Goal: Book appointment/travel/reservation

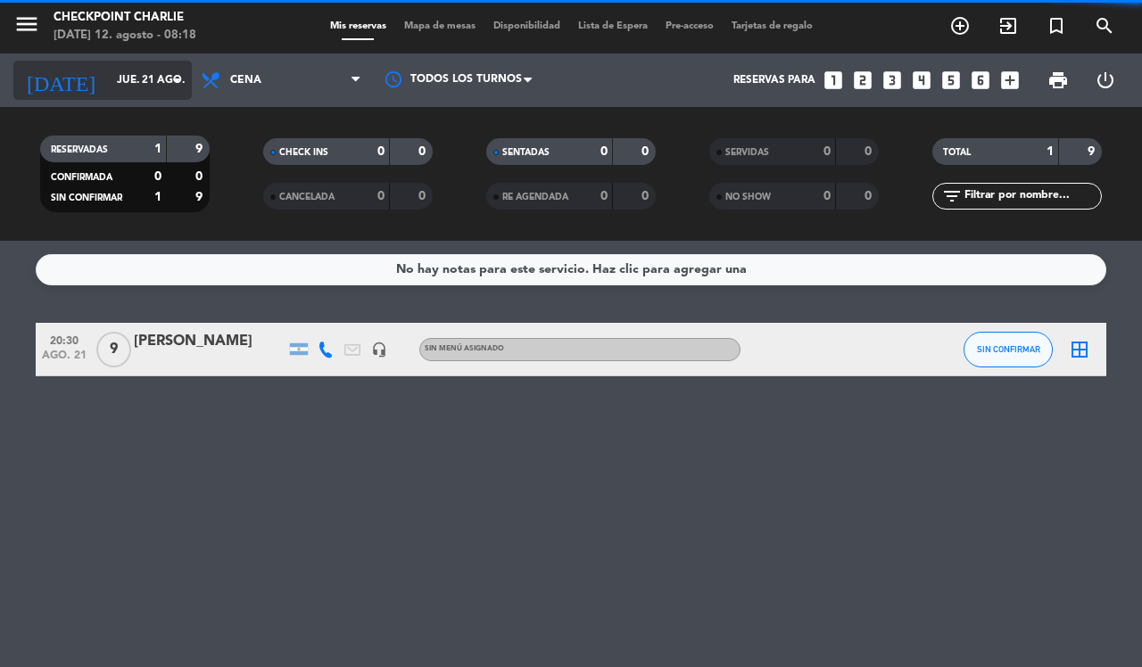
click at [166, 85] on icon "arrow_drop_down" at bounding box center [176, 80] width 21 height 21
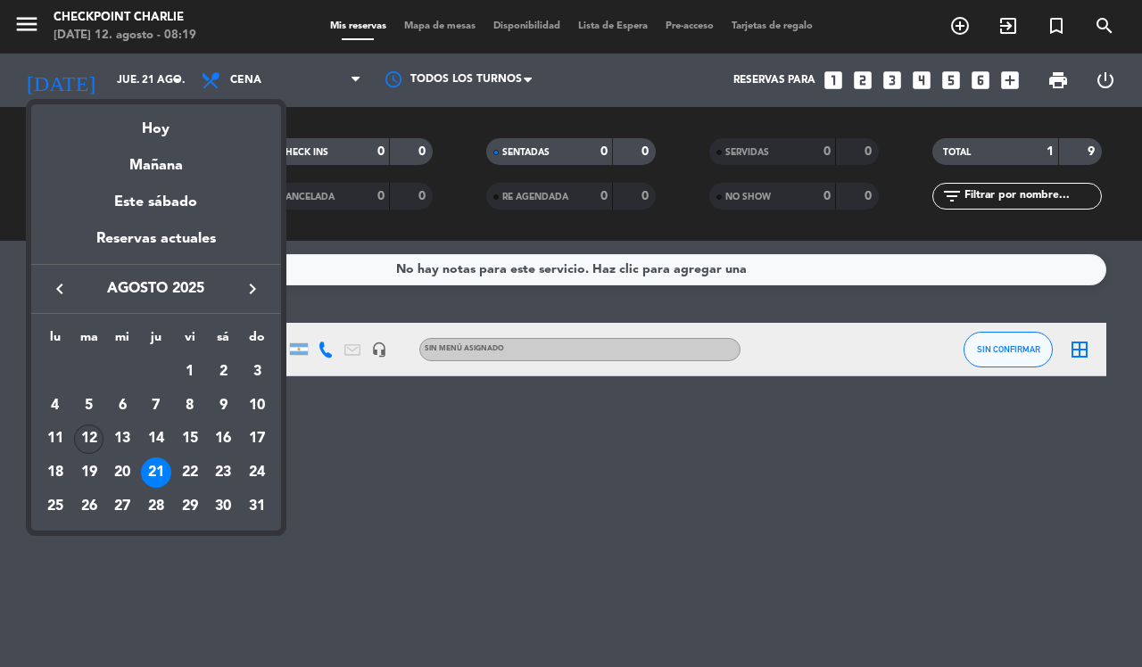
click at [80, 440] on div "12" at bounding box center [89, 440] width 30 height 30
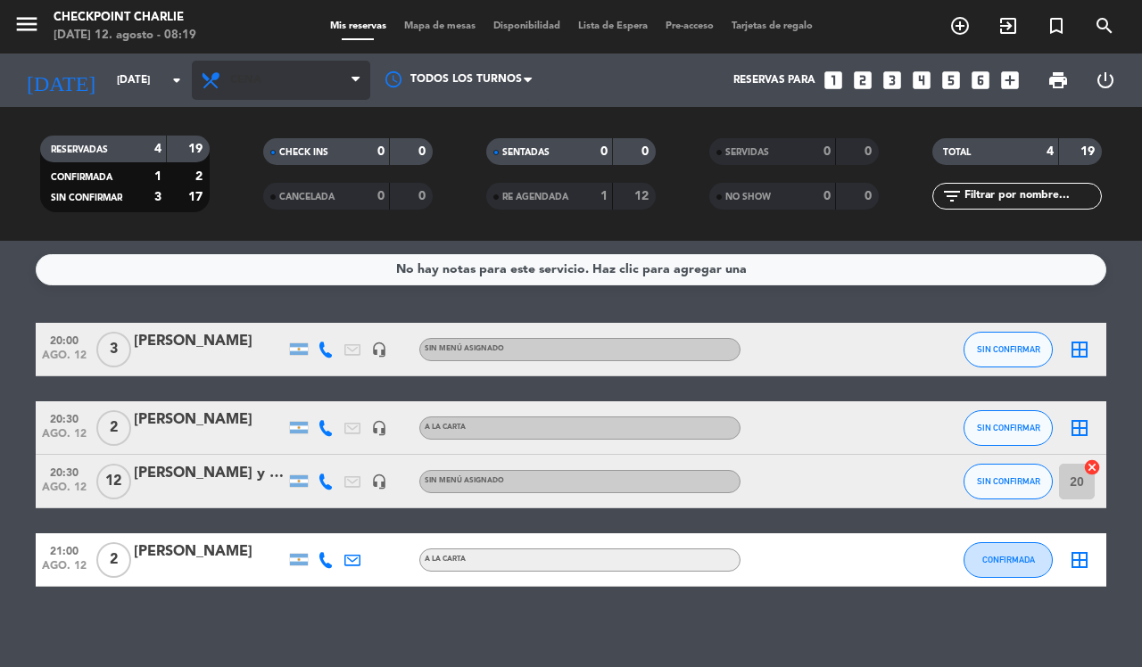
click at [333, 77] on span "Cena" at bounding box center [281, 80] width 178 height 39
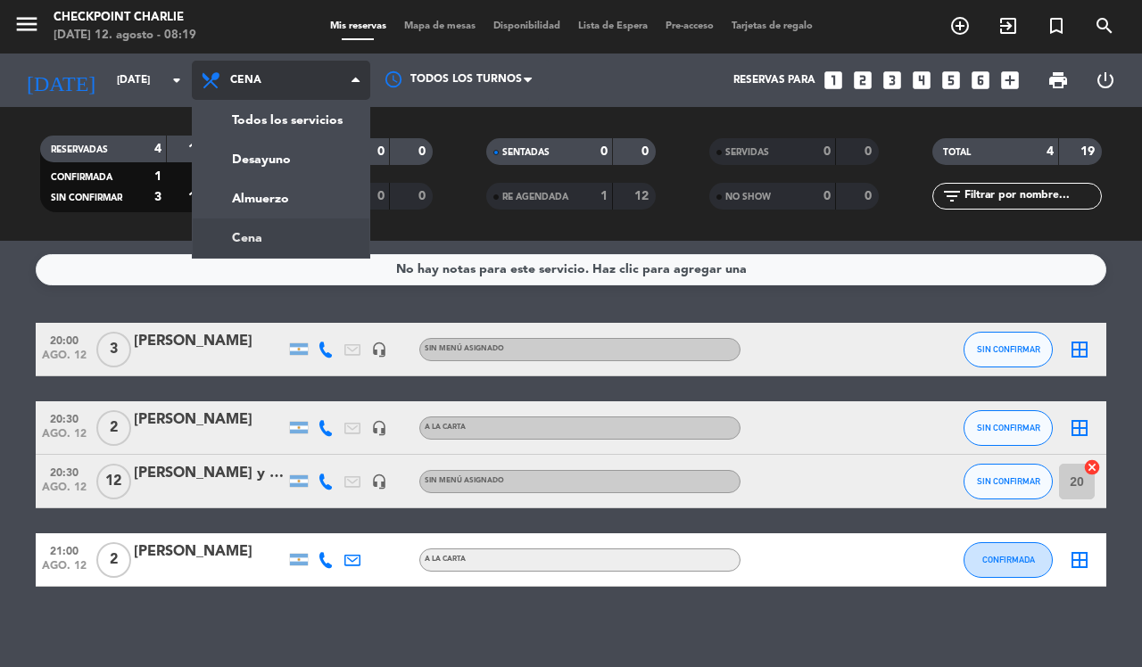
click at [260, 159] on div "menu Checkpoint [PERSON_NAME][DATE] 12. agosto - 08:19 Mis reservas Mapa de mes…" at bounding box center [571, 120] width 1142 height 241
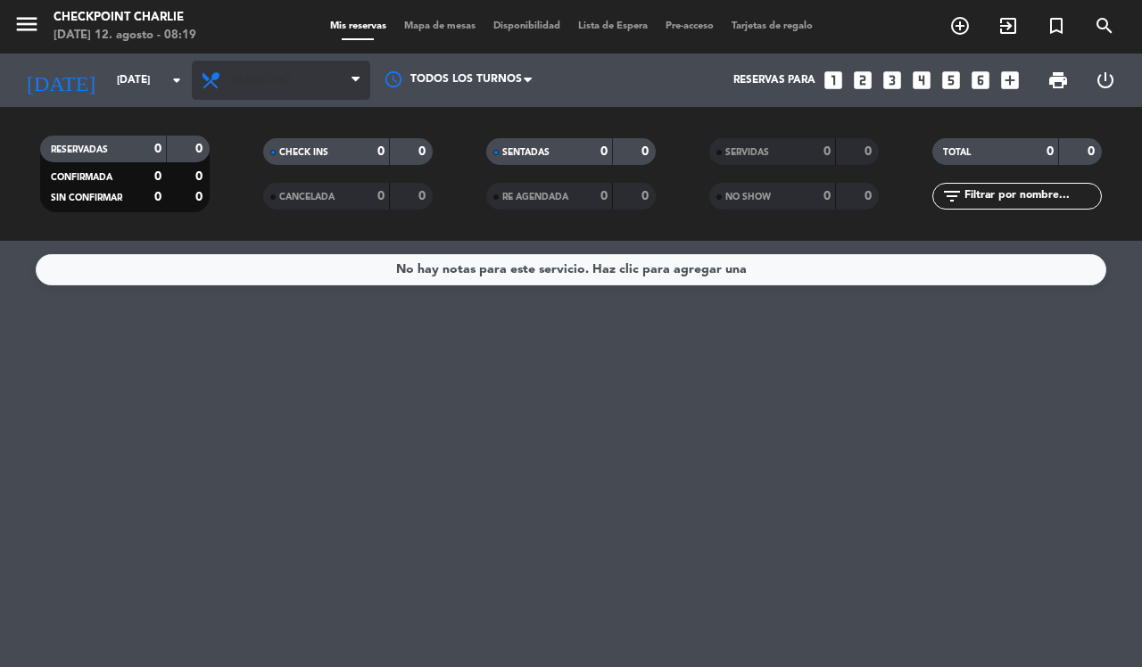
click at [337, 74] on span "Desayuno" at bounding box center [281, 80] width 178 height 39
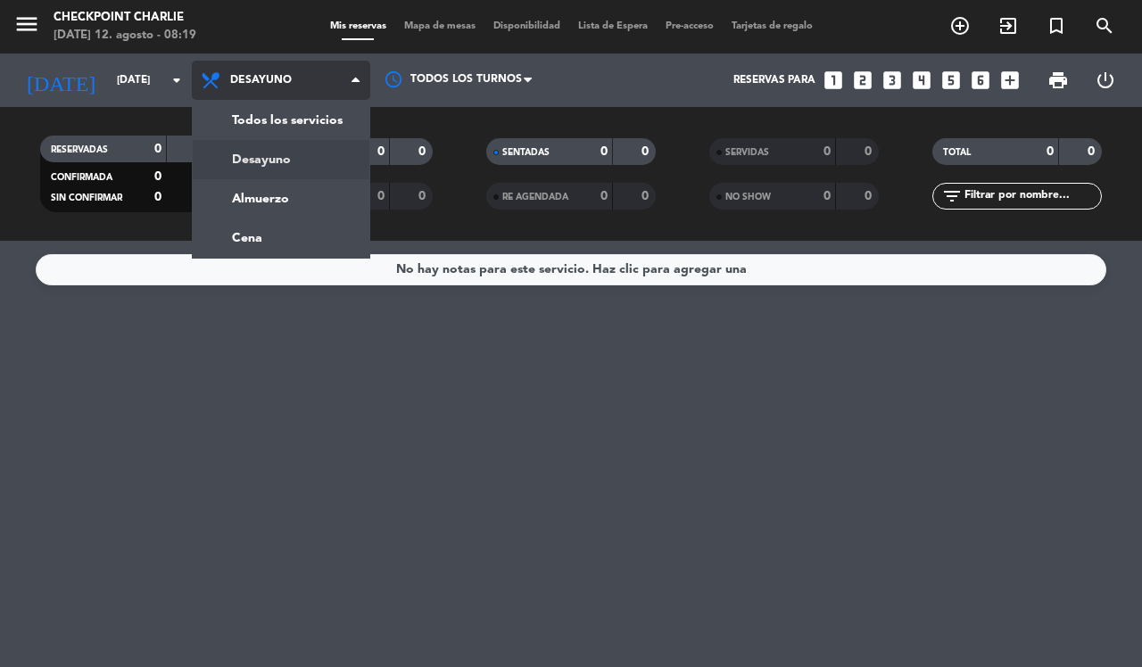
click at [263, 203] on div "menu Checkpoint [PERSON_NAME][DATE] 12. agosto - 08:19 Mis reservas Mapa de mes…" at bounding box center [571, 120] width 1142 height 241
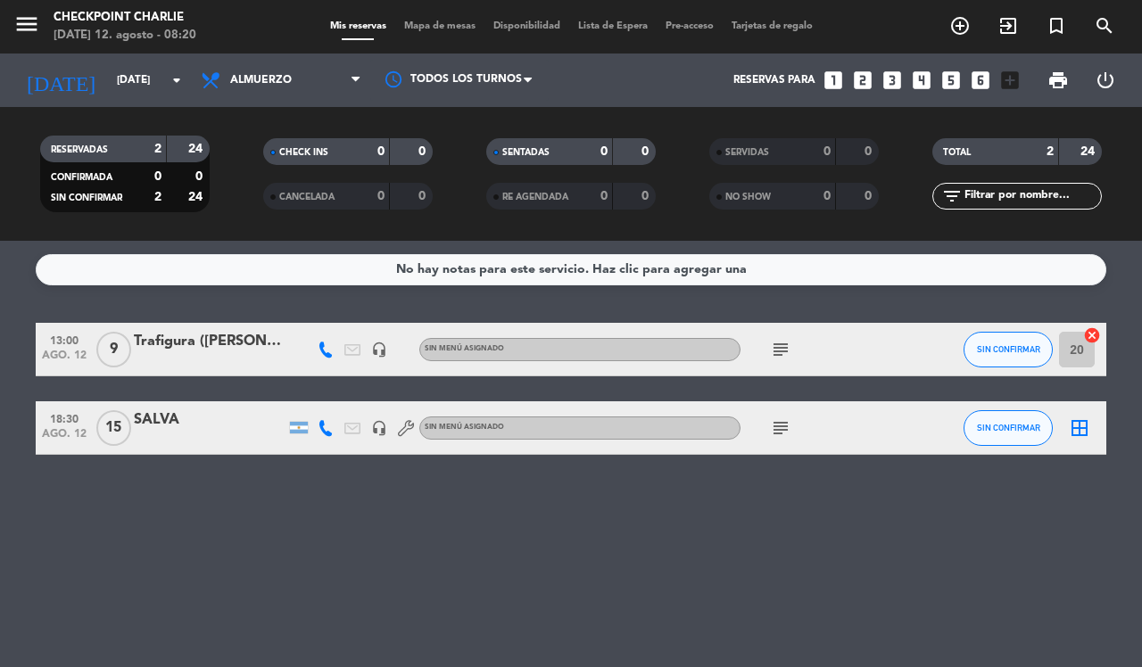
click at [781, 430] on icon "subject" at bounding box center [780, 427] width 21 height 21
click at [335, 85] on span "Almuerzo" at bounding box center [281, 80] width 178 height 39
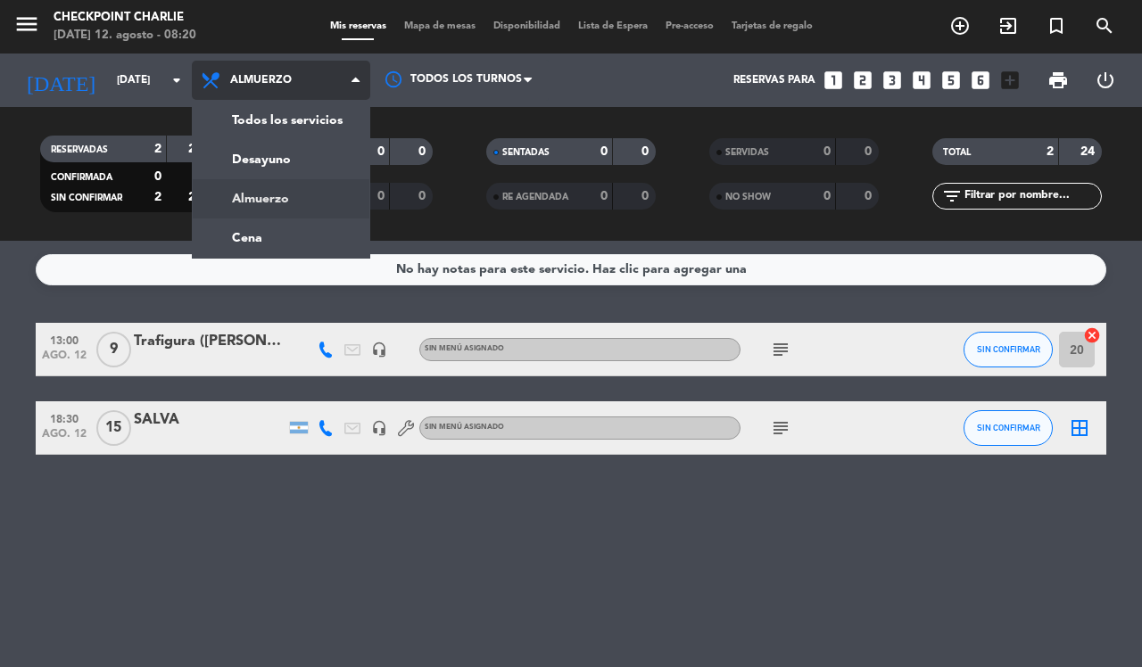
click at [260, 241] on ng-component "menu Checkpoint [PERSON_NAME][DATE] 12. agosto - 08:20 Mis reservas Mapa de mes…" at bounding box center [571, 333] width 1142 height 667
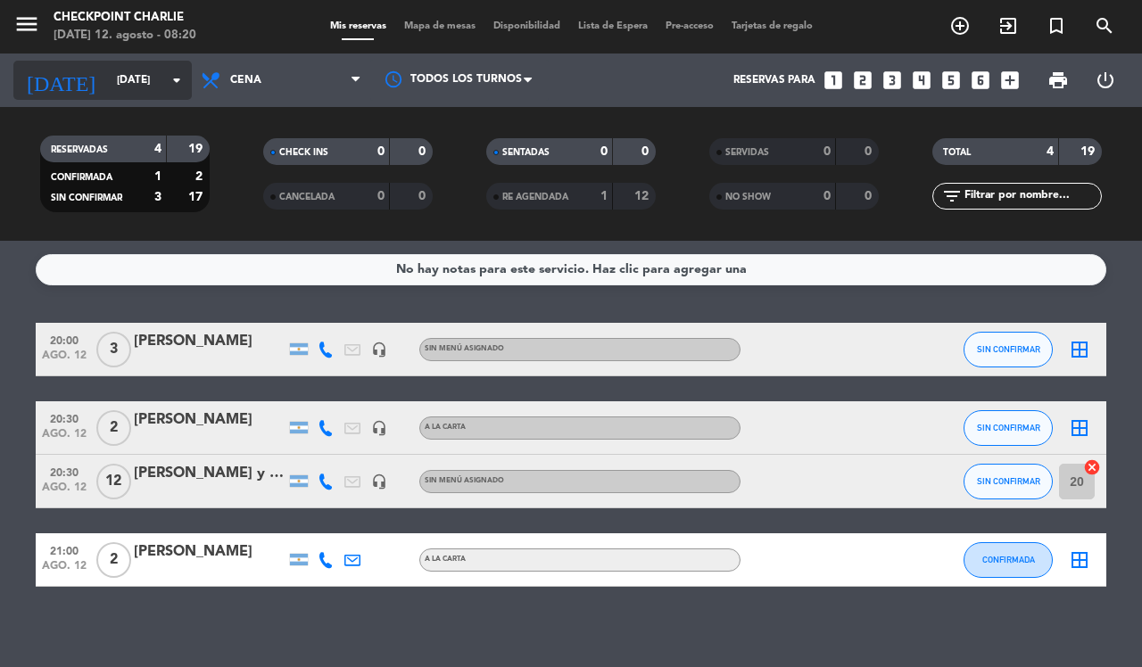
click at [161, 85] on input "[DATE]" at bounding box center [179, 80] width 142 height 30
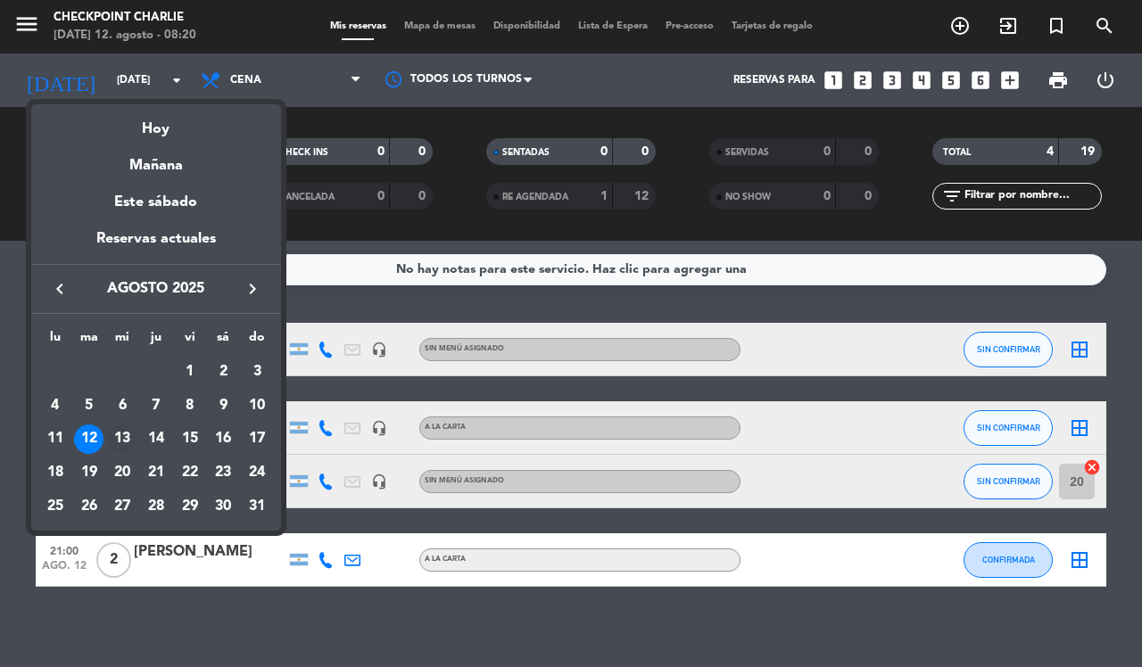
click at [120, 438] on div "13" at bounding box center [122, 440] width 30 height 30
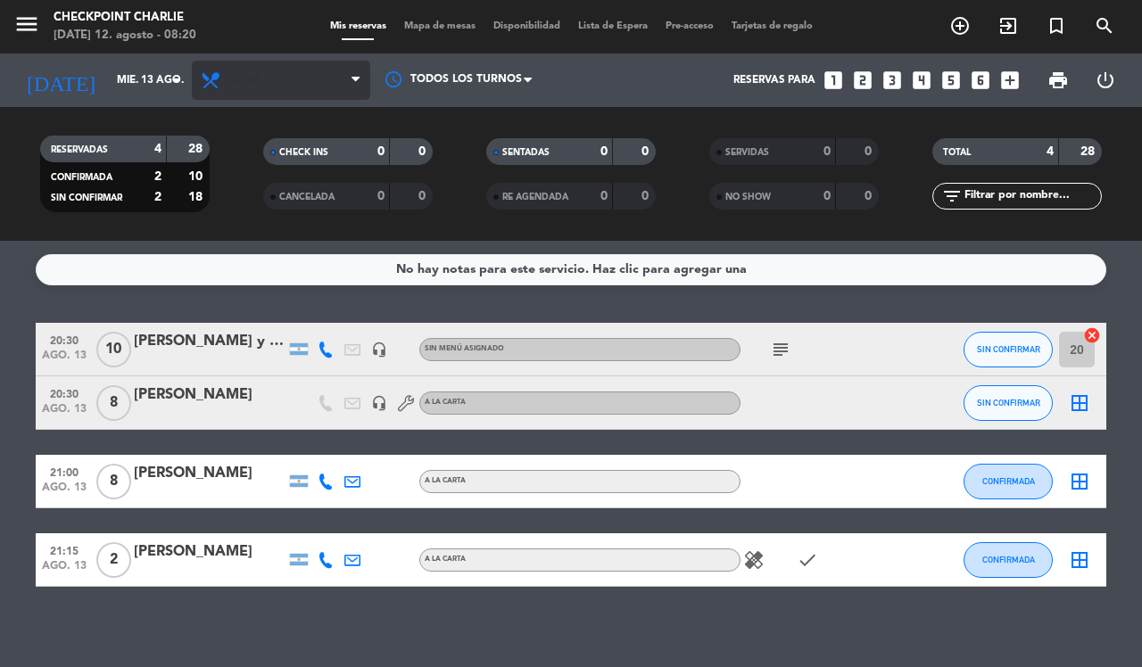
click at [332, 89] on span "Cena" at bounding box center [281, 80] width 178 height 39
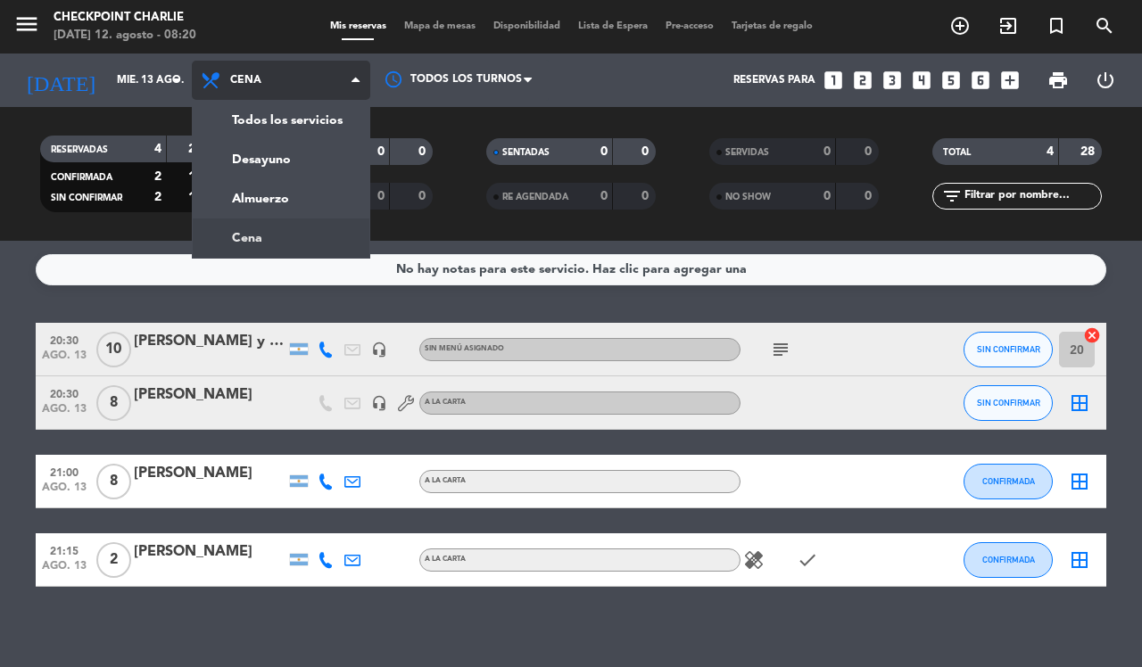
click at [236, 161] on div "menu Checkpoint [PERSON_NAME][DATE] 12. agosto - 08:20 Mis reservas Mapa de mes…" at bounding box center [571, 120] width 1142 height 241
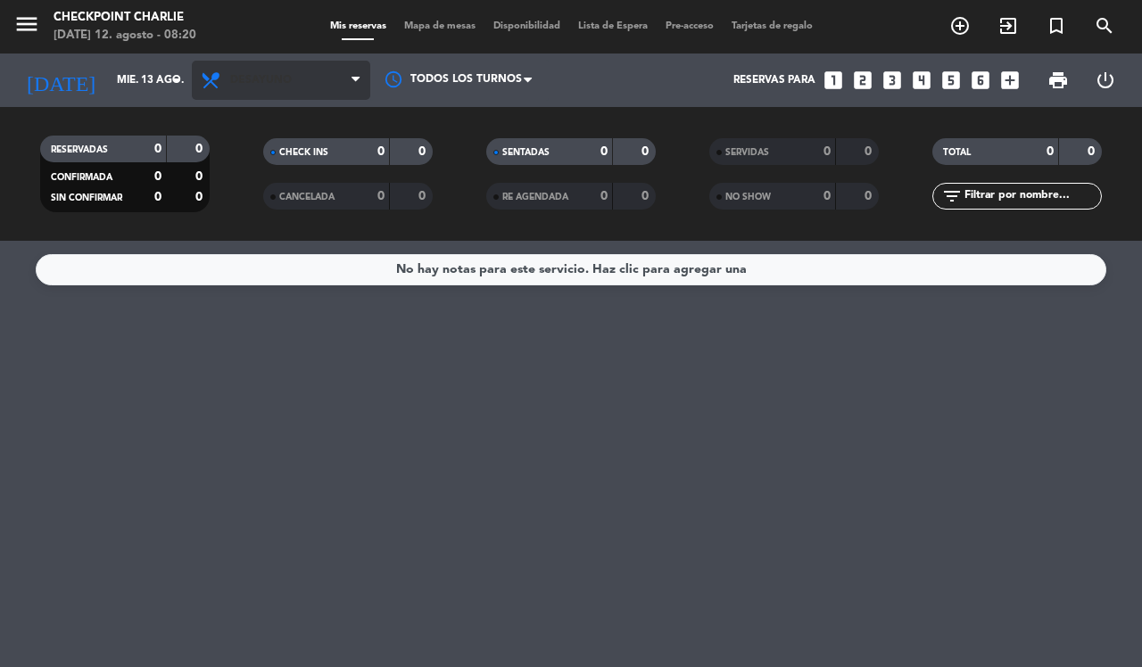
click at [355, 81] on icon at bounding box center [355, 80] width 8 height 14
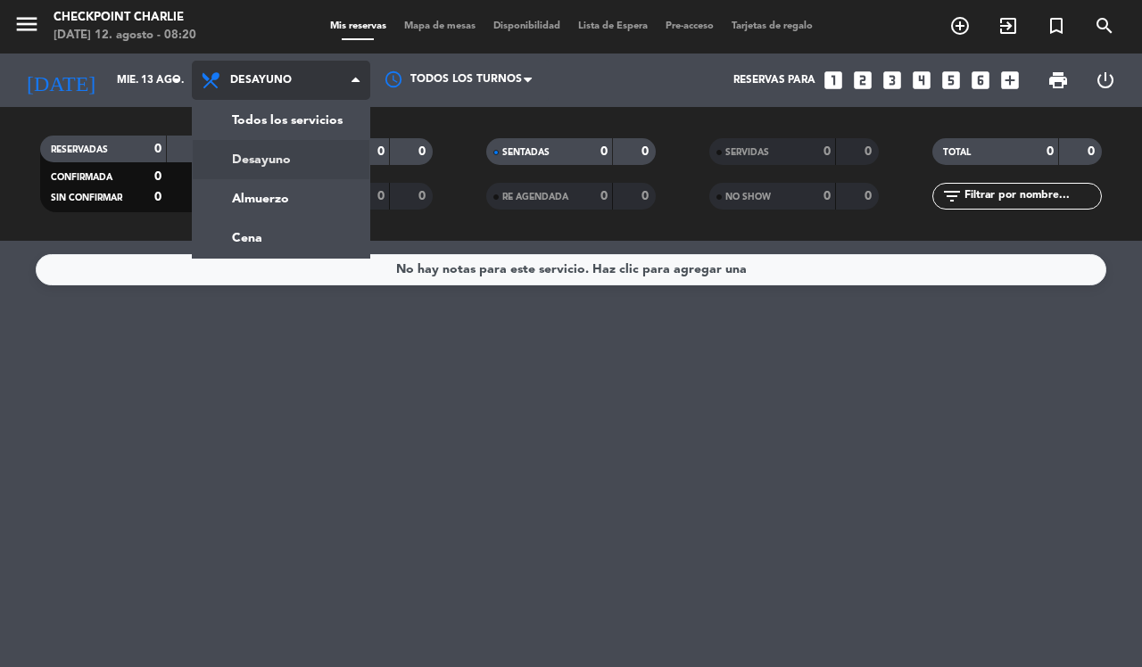
click at [265, 198] on div "menu Checkpoint [PERSON_NAME][DATE] 12. agosto - 08:20 Mis reservas Mapa de mes…" at bounding box center [571, 120] width 1142 height 241
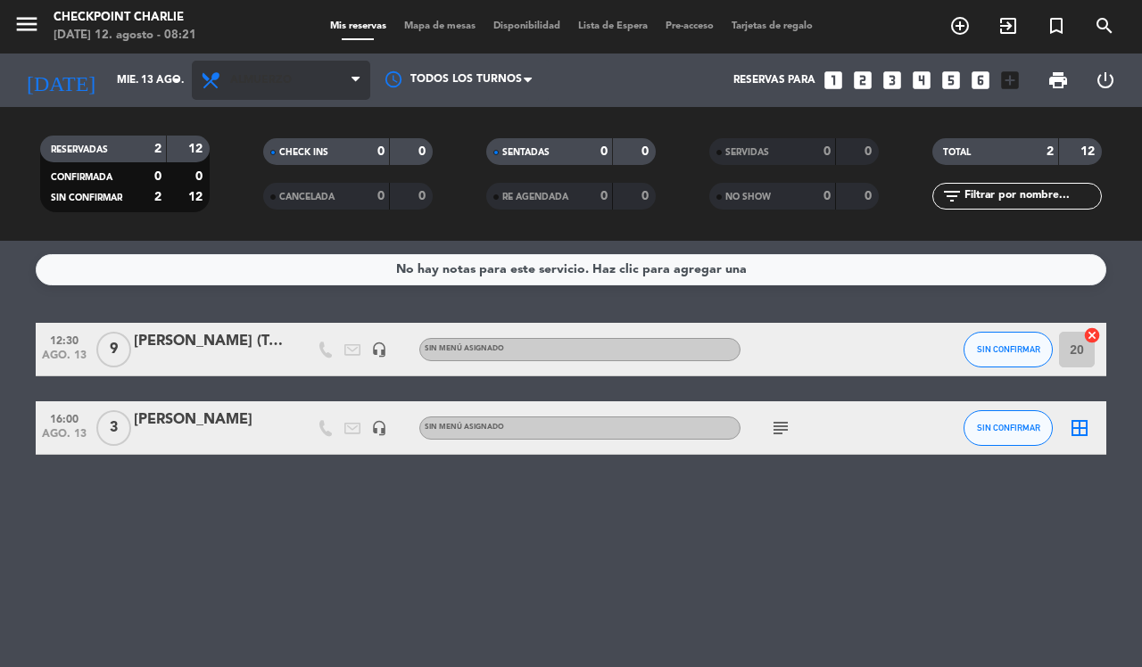
click at [355, 81] on icon at bounding box center [355, 80] width 8 height 14
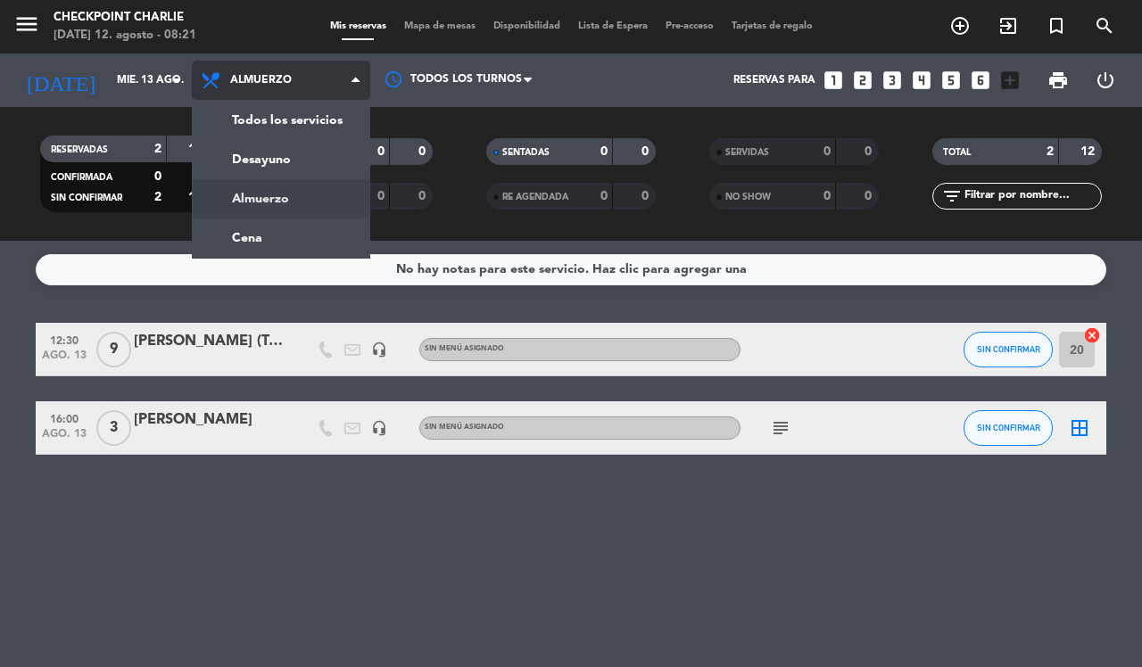
click at [263, 244] on ng-component "menu Checkpoint [PERSON_NAME][DATE] 12. agosto - 08:21 Mis reservas Mapa de mes…" at bounding box center [571, 333] width 1142 height 667
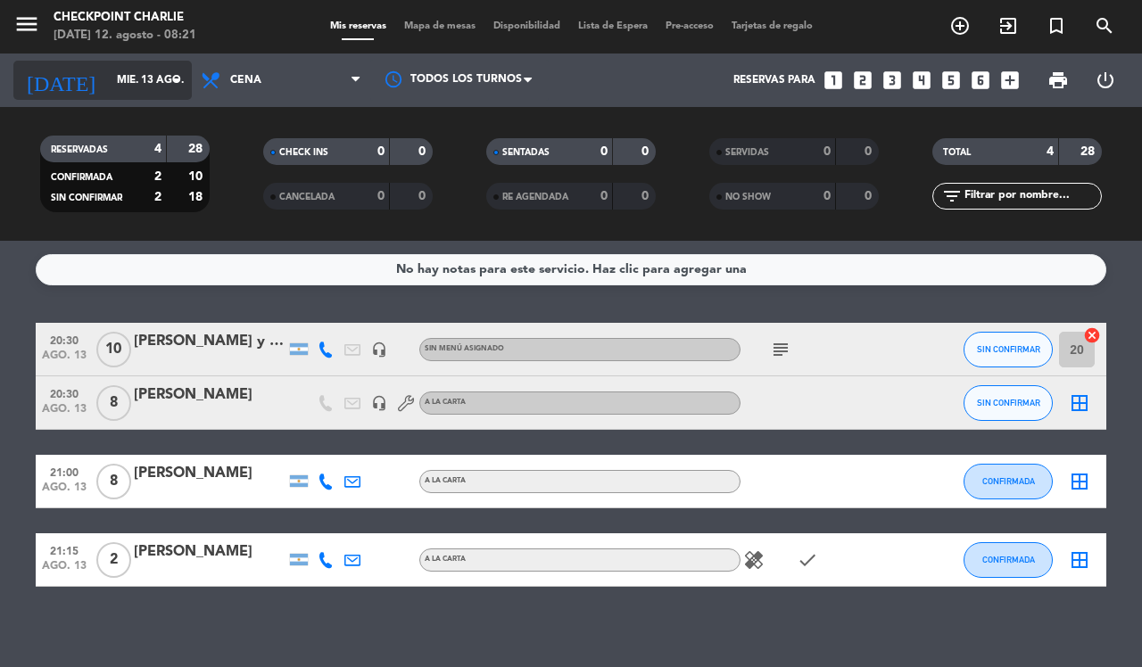
click at [159, 83] on input "mié. 13 ago." at bounding box center [179, 80] width 142 height 30
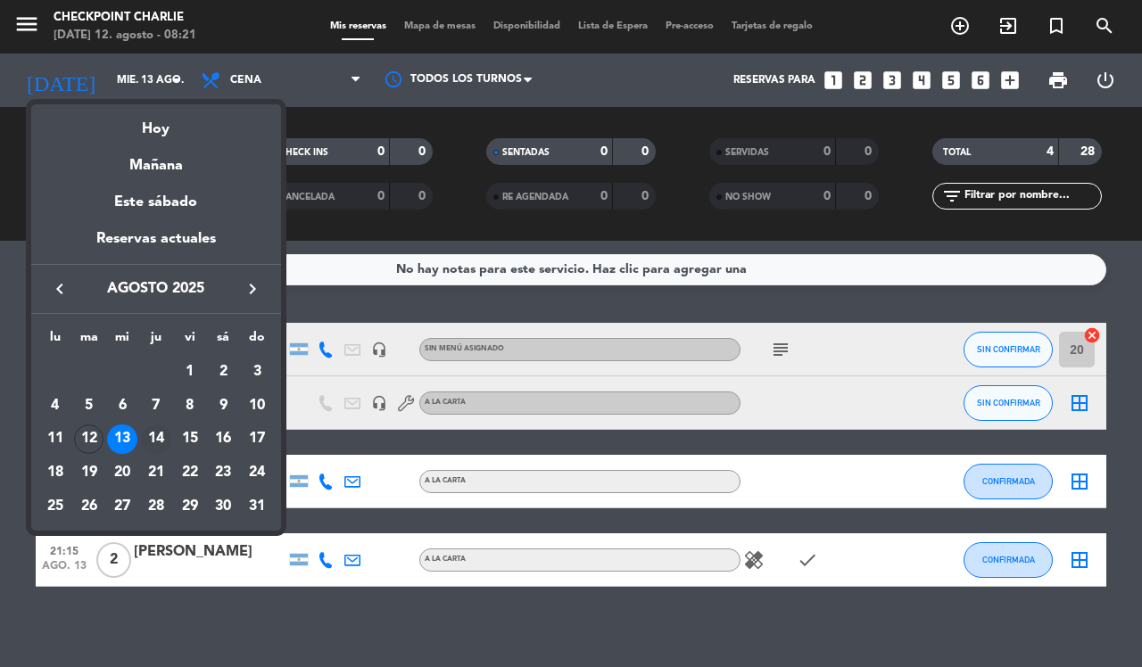
click at [152, 440] on div "14" at bounding box center [156, 440] width 30 height 30
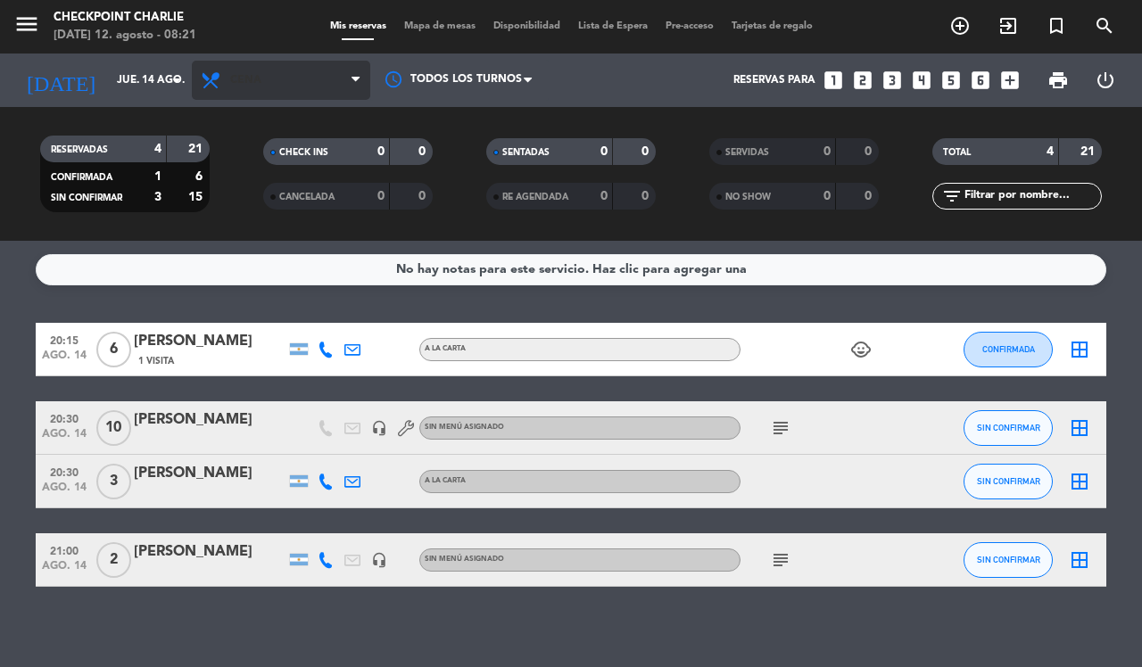
click at [330, 85] on span "Cena" at bounding box center [281, 80] width 178 height 39
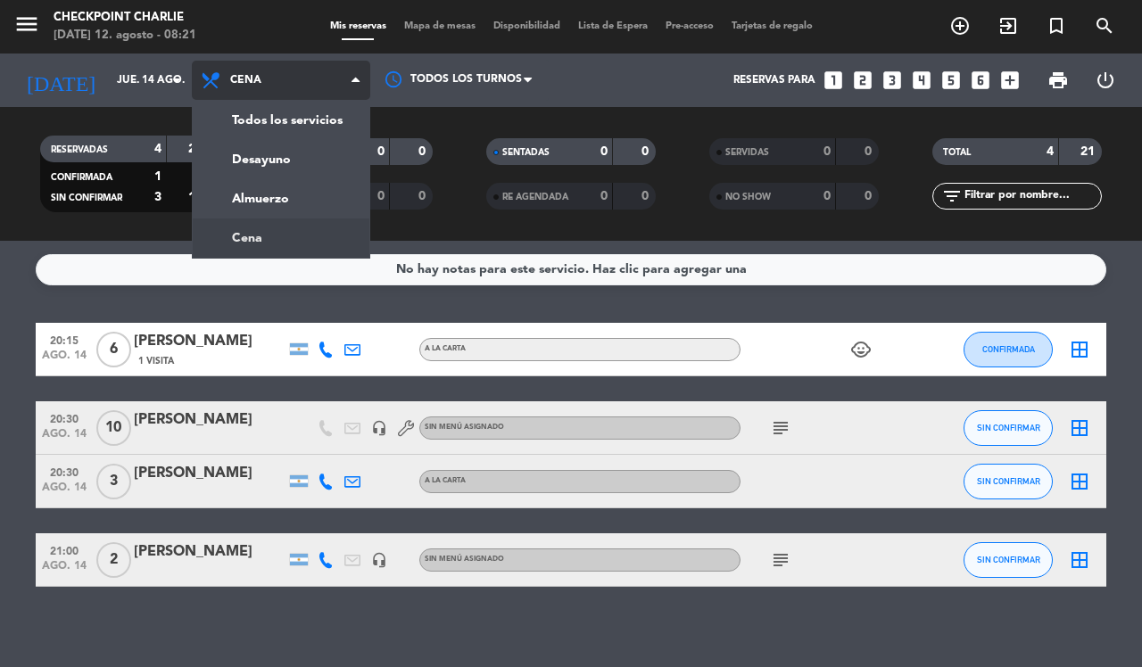
click at [239, 165] on div "menu Checkpoint [PERSON_NAME][DATE] 12. agosto - 08:21 Mis reservas Mapa de mes…" at bounding box center [571, 120] width 1142 height 241
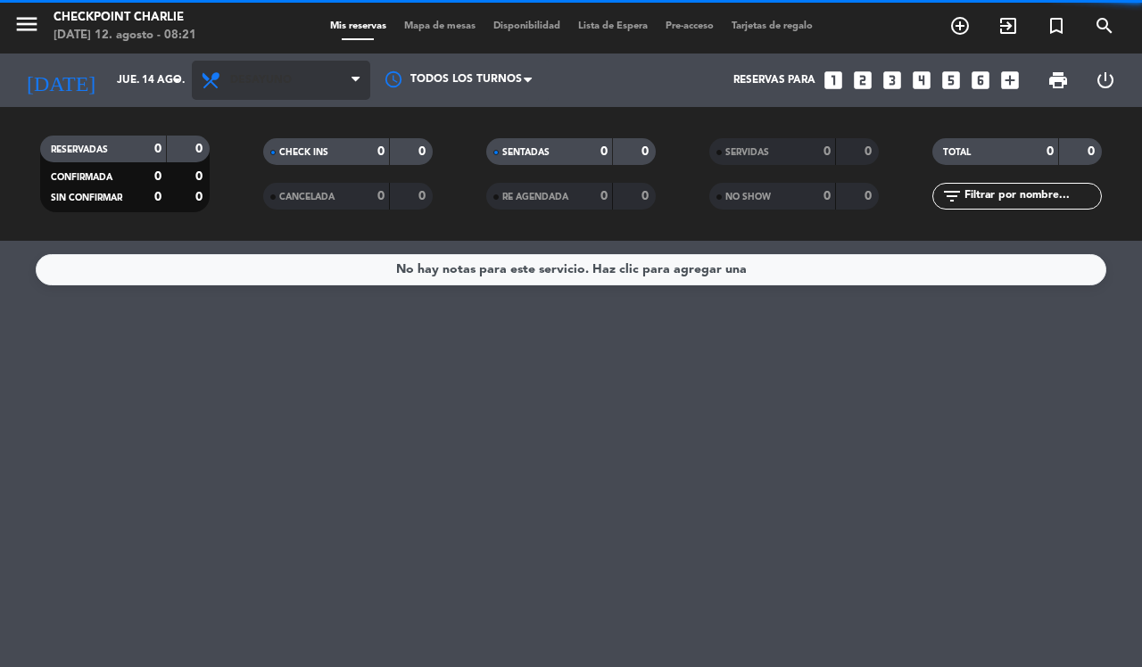
click at [336, 87] on span "Desayuno" at bounding box center [281, 80] width 178 height 39
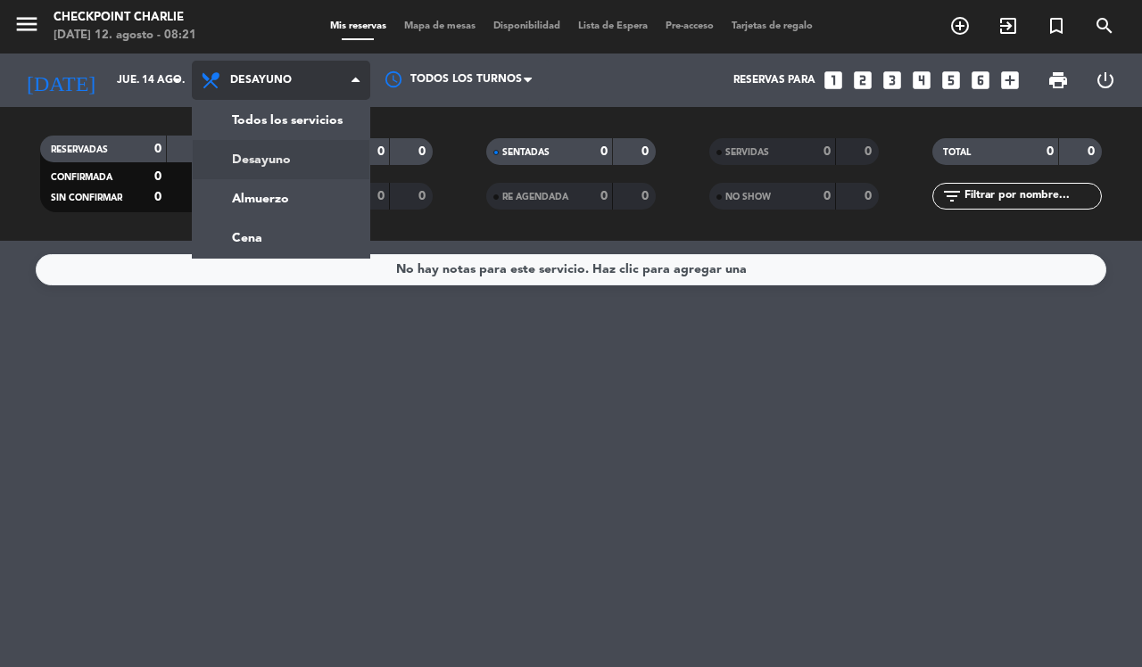
click at [241, 176] on div "menu Checkpoint [PERSON_NAME][DATE] 12. agosto - 08:21 Mis reservas Mapa de mes…" at bounding box center [571, 120] width 1142 height 241
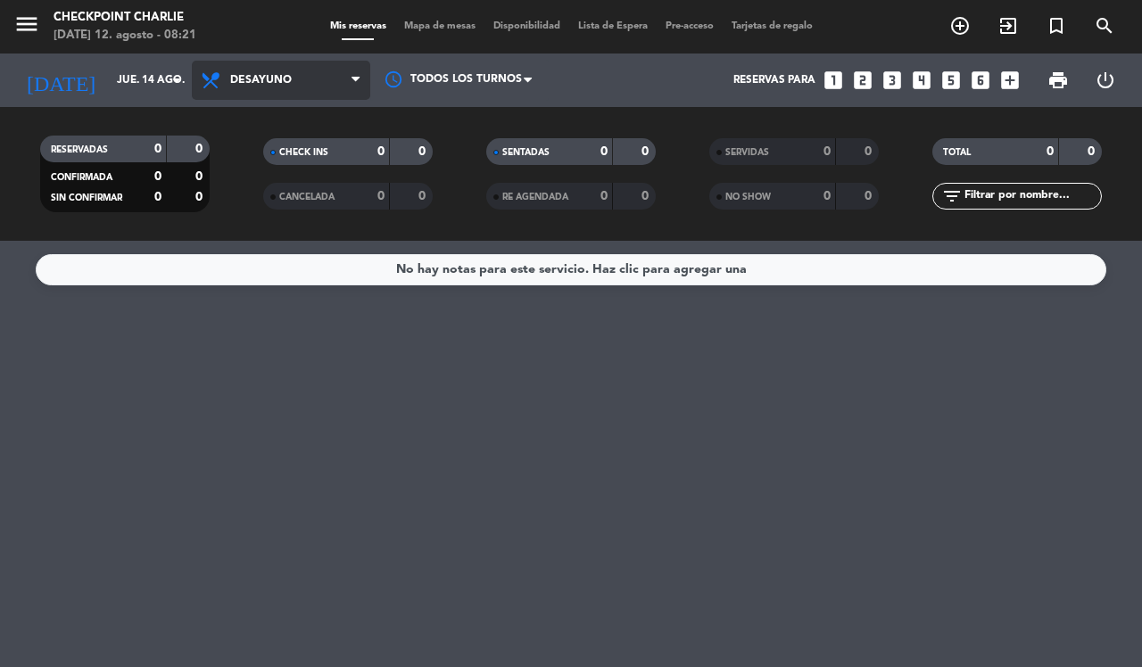
click at [339, 73] on span "Desayuno" at bounding box center [281, 80] width 178 height 39
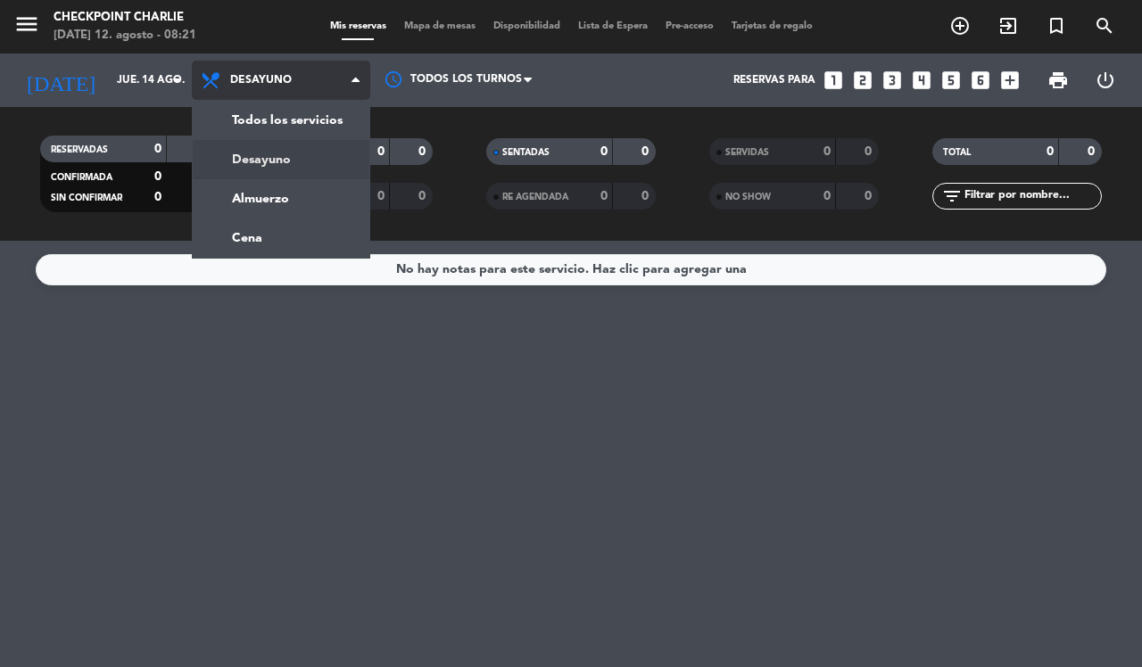
click at [252, 198] on div "menu Checkpoint [PERSON_NAME][DATE] 12. agosto - 08:21 Mis reservas Mapa de mes…" at bounding box center [571, 120] width 1142 height 241
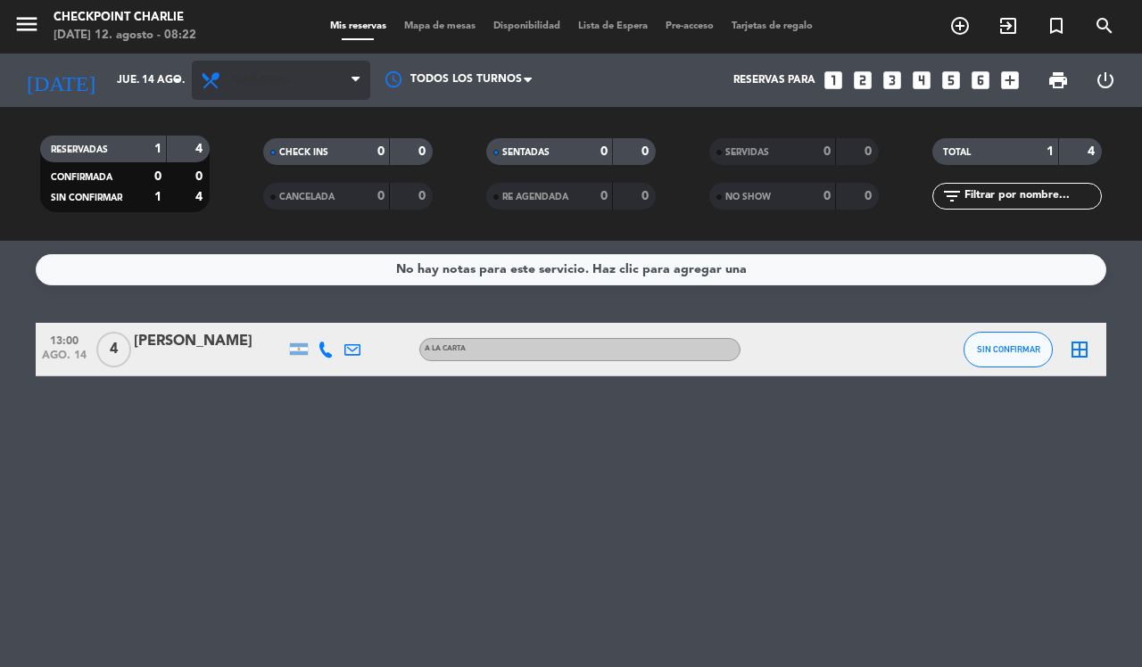
click at [353, 83] on icon at bounding box center [355, 80] width 8 height 14
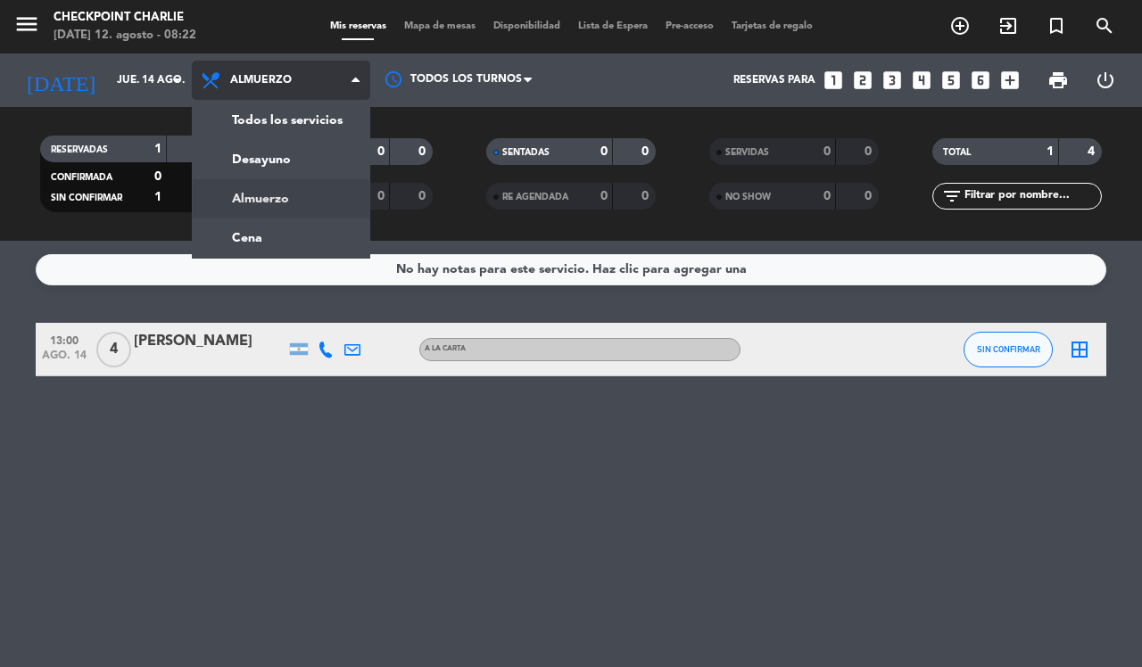
click at [302, 242] on ng-component "menu Checkpoint [PERSON_NAME][DATE] 12. agosto - 08:22 Mis reservas Mapa de mes…" at bounding box center [571, 333] width 1142 height 667
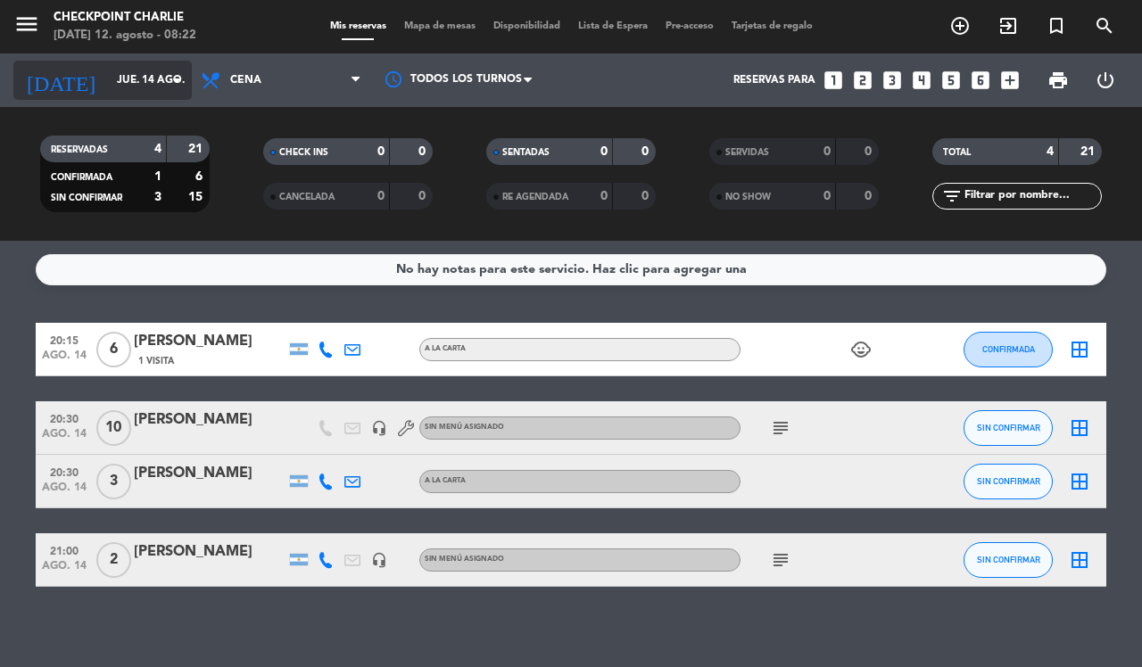
click at [161, 76] on input "jue. 14 ago." at bounding box center [179, 80] width 142 height 30
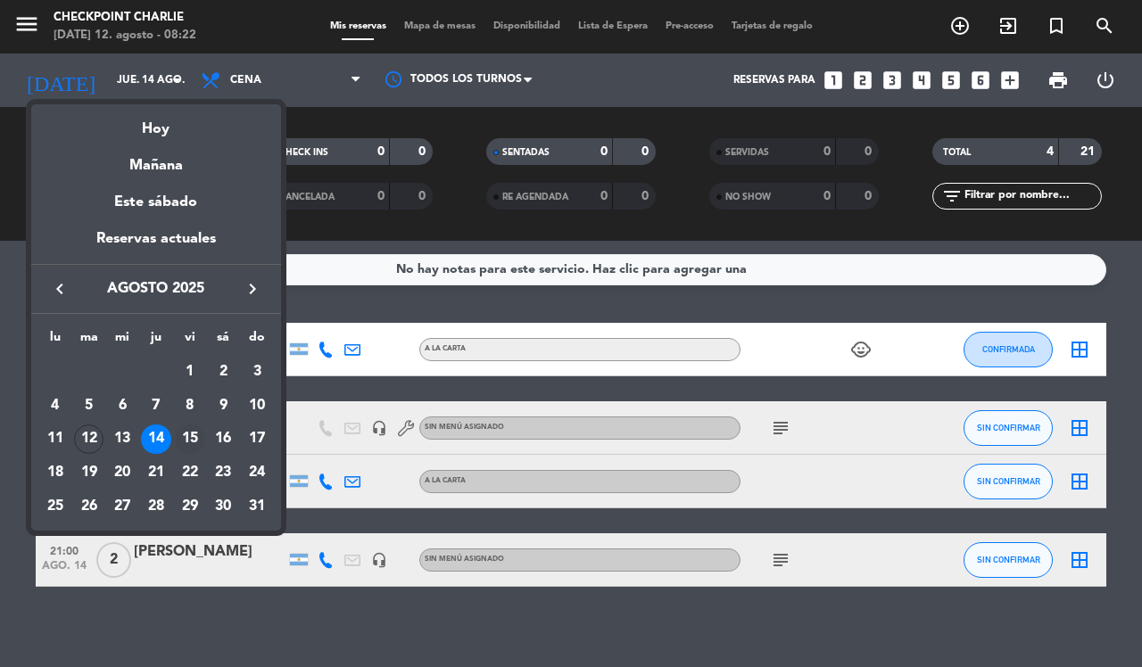
click at [189, 443] on div "15" at bounding box center [190, 440] width 30 height 30
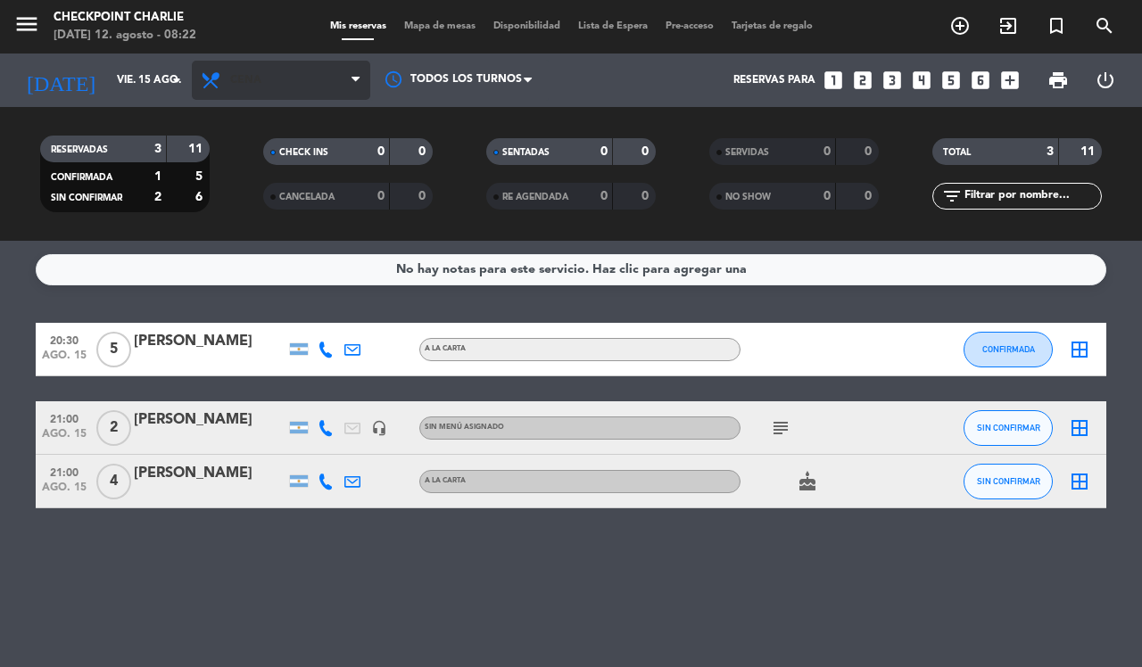
click at [352, 78] on icon at bounding box center [355, 80] width 8 height 14
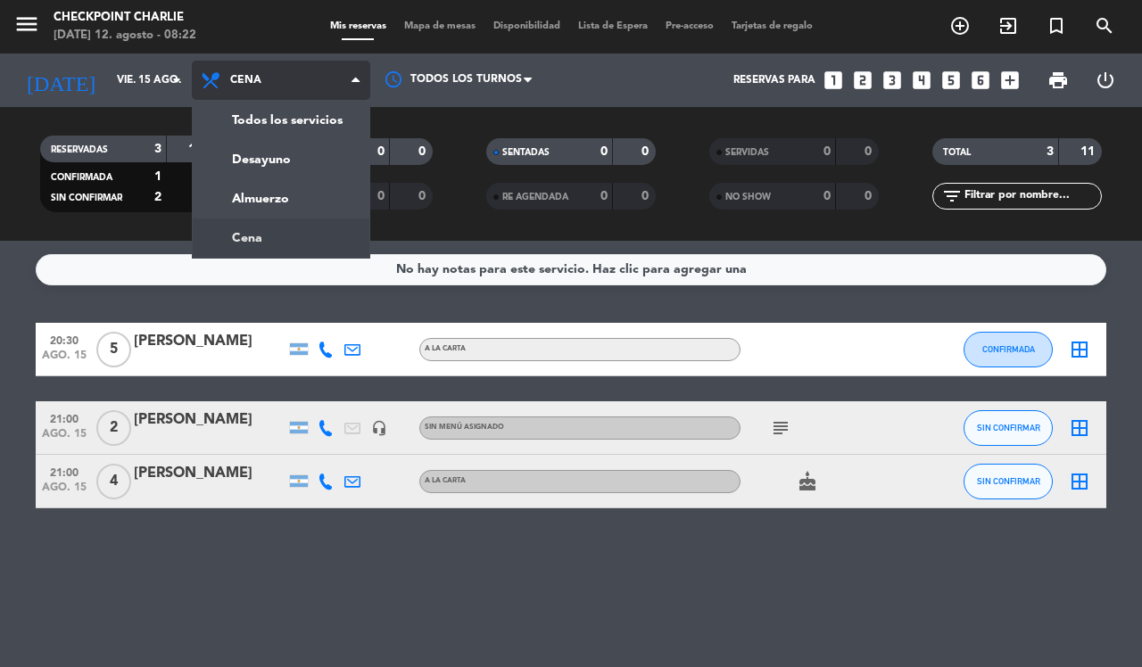
click at [238, 168] on div "menu Checkpoint [PERSON_NAME][DATE] 12. agosto - 08:22 Mis reservas Mapa de mes…" at bounding box center [571, 120] width 1142 height 241
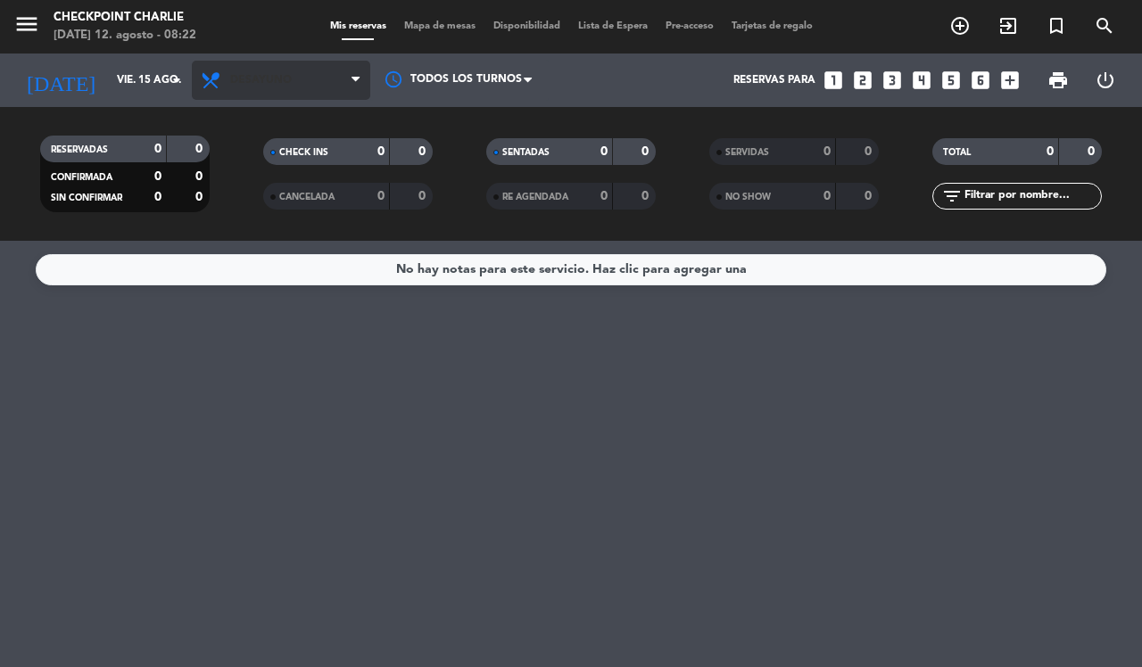
click at [339, 85] on span "Desayuno" at bounding box center [281, 80] width 178 height 39
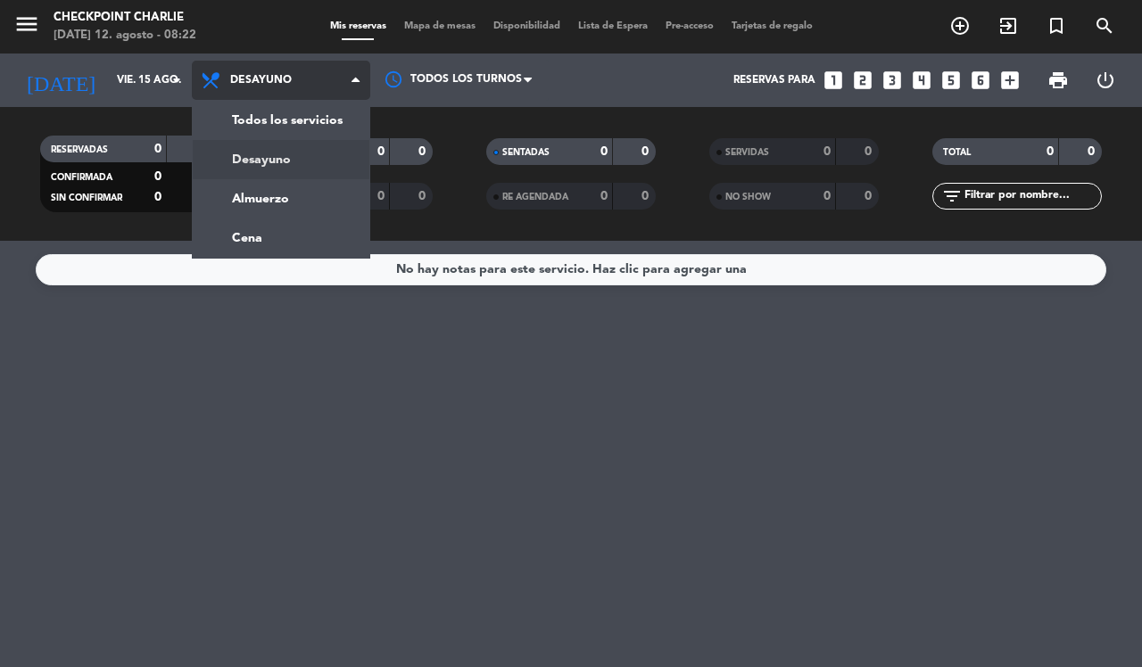
click at [277, 210] on div "menu Checkpoint [PERSON_NAME][DATE] 12. agosto - 08:22 Mis reservas Mapa de mes…" at bounding box center [571, 120] width 1142 height 241
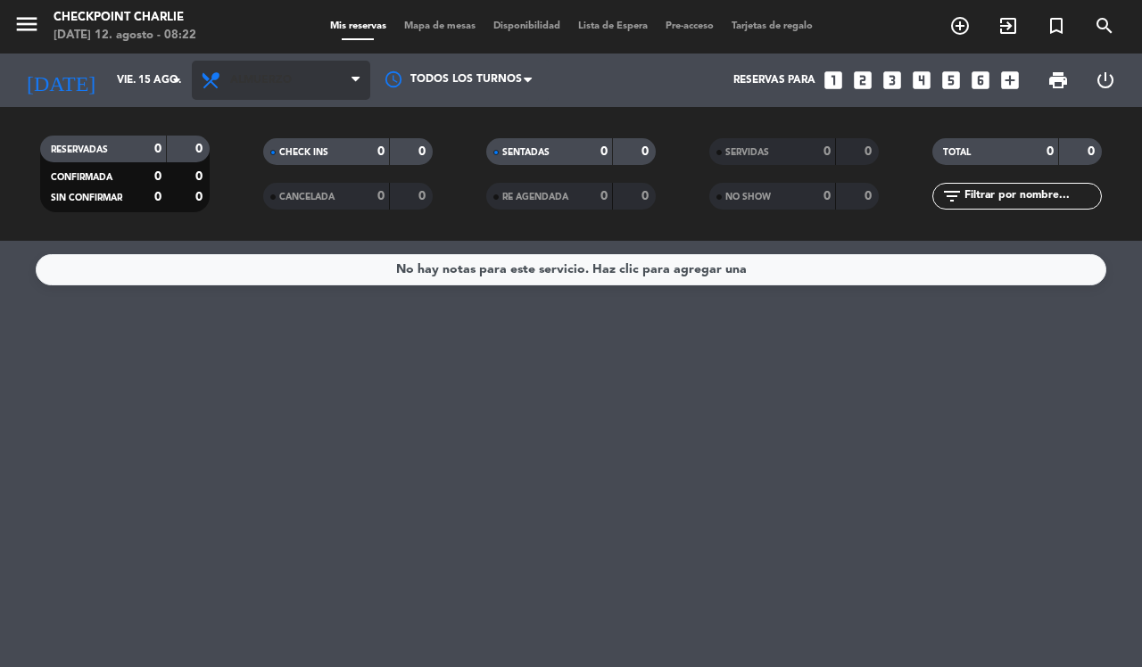
click at [340, 82] on span "Almuerzo" at bounding box center [281, 80] width 178 height 39
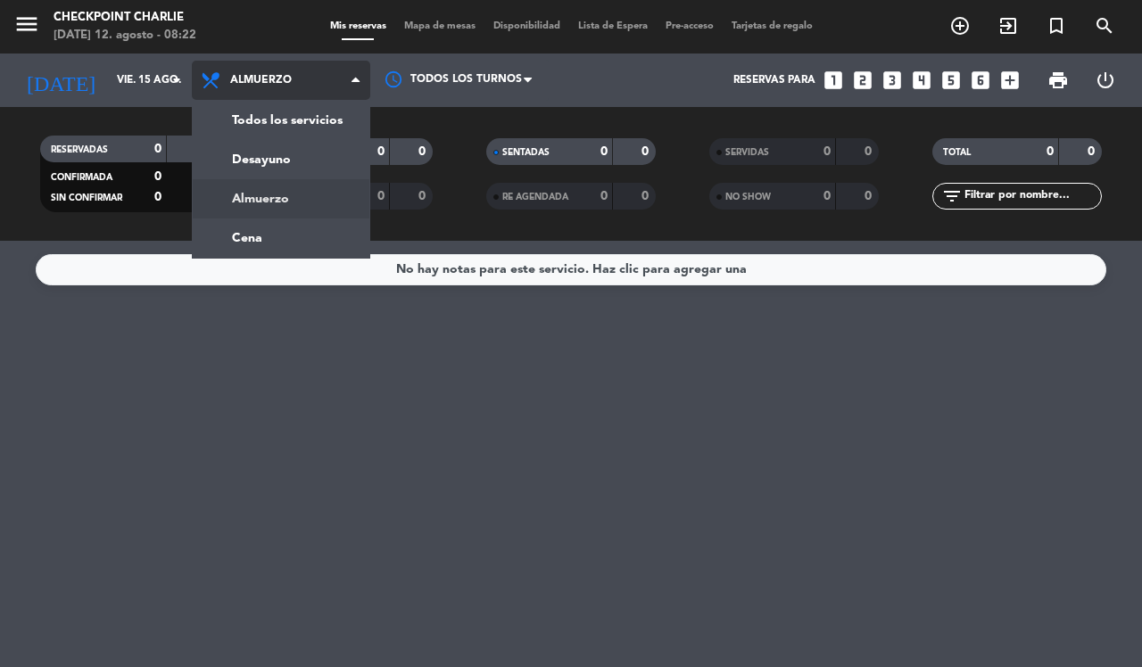
click at [278, 239] on div "menu Checkpoint [PERSON_NAME][DATE] 12. agosto - 08:22 Mis reservas Mapa de mes…" at bounding box center [571, 120] width 1142 height 241
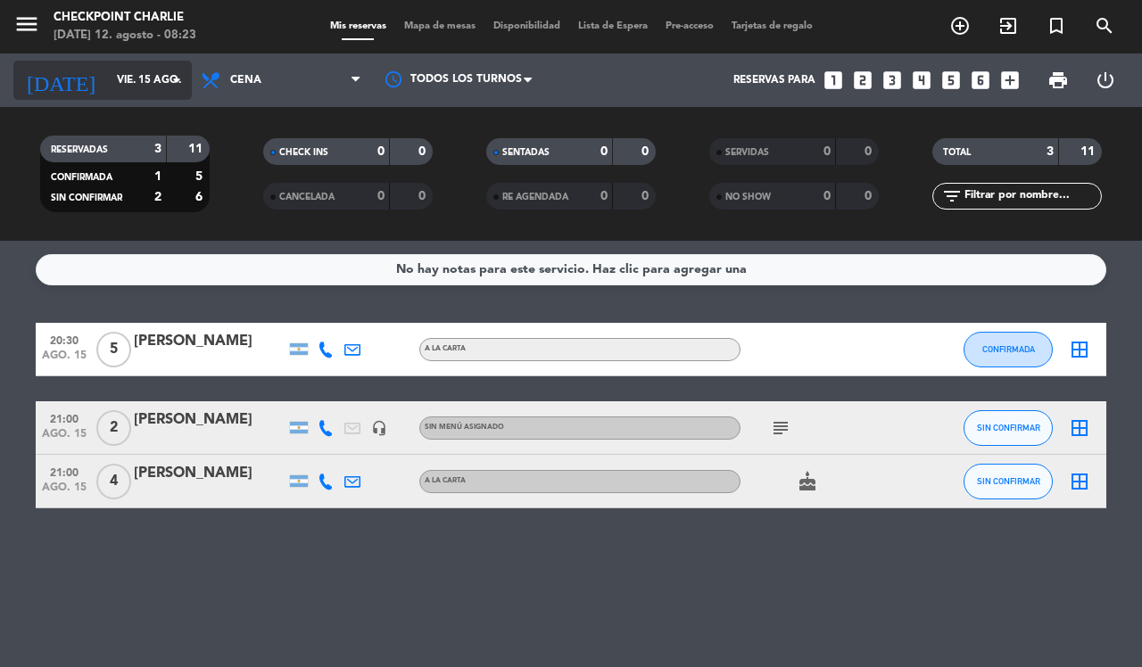
click at [161, 77] on input "vie. 15 ago." at bounding box center [179, 80] width 142 height 30
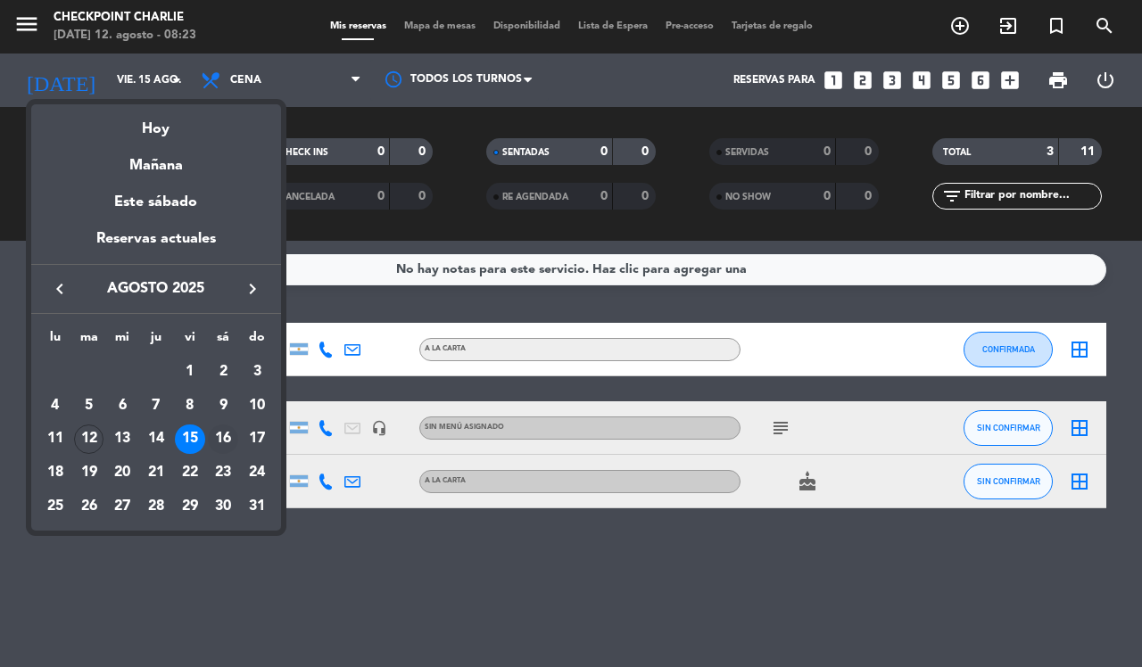
click at [220, 438] on div "16" at bounding box center [223, 440] width 30 height 30
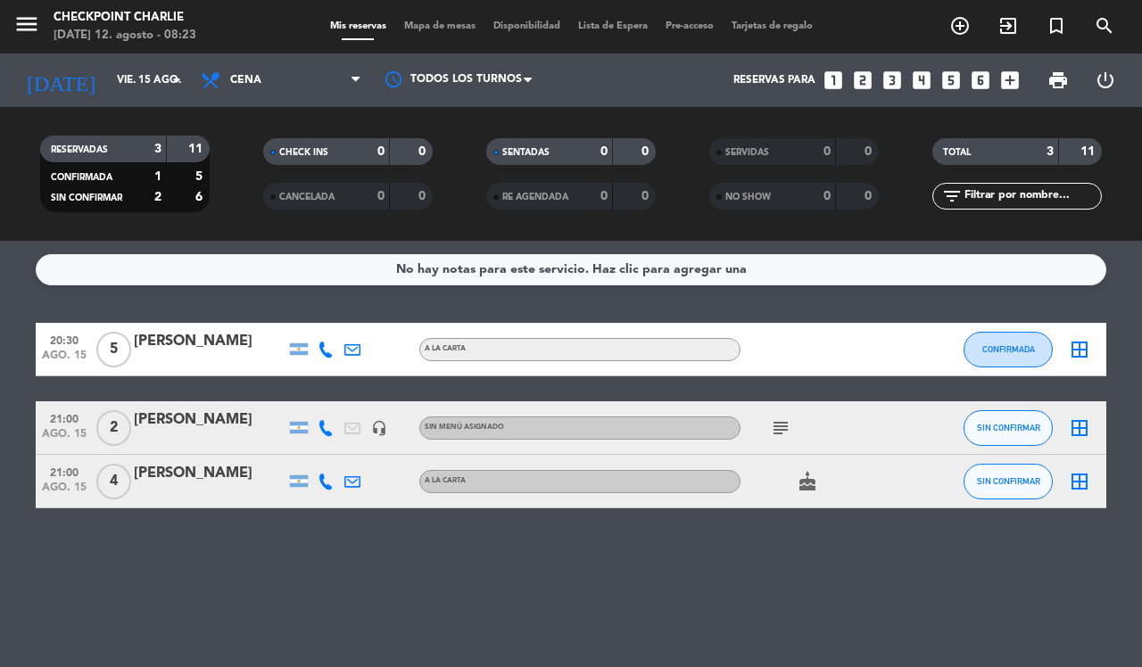
type input "sáb. 16 ago."
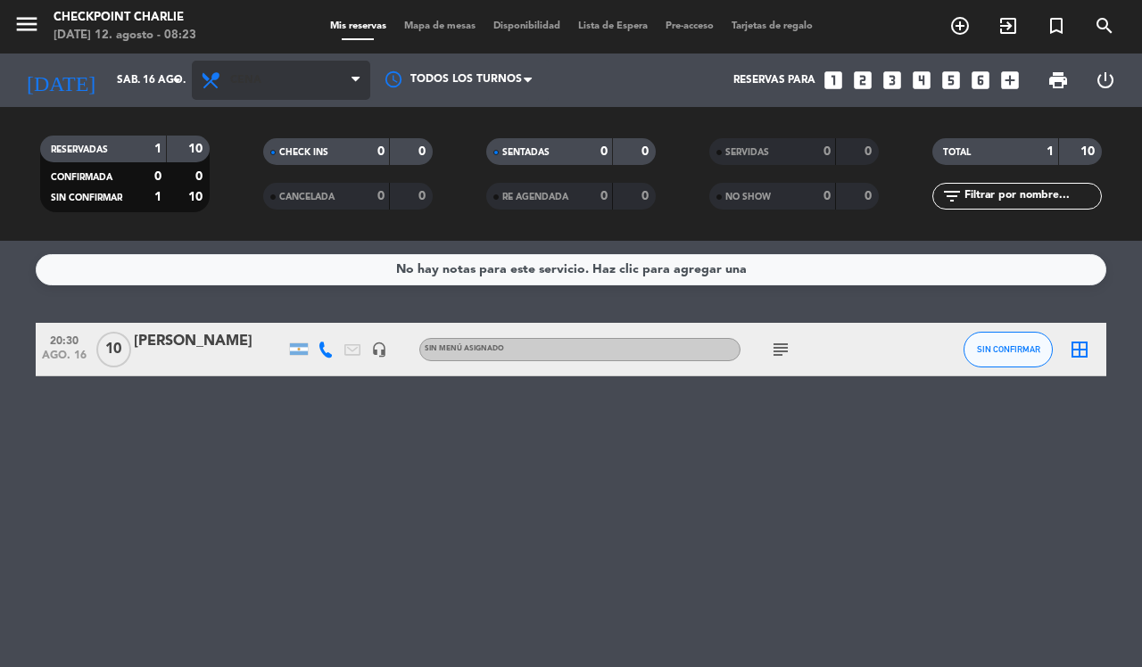
click at [340, 86] on span "Cena" at bounding box center [281, 80] width 178 height 39
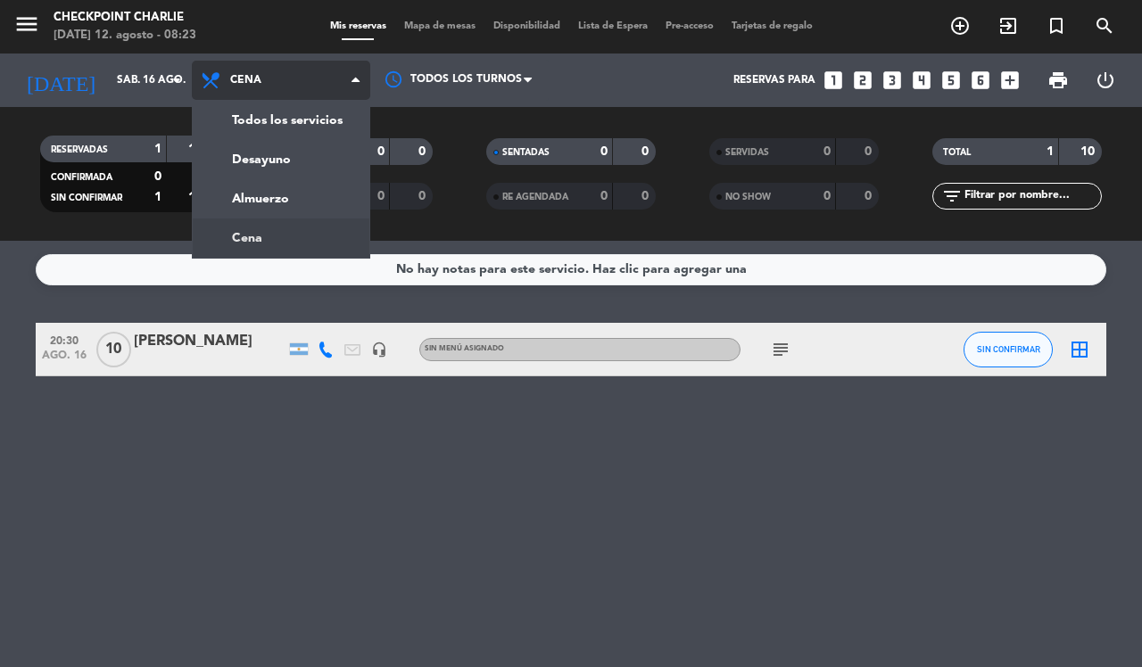
click at [248, 161] on div "menu Checkpoint [PERSON_NAME][DATE] 12. agosto - 08:23 Mis reservas Mapa de mes…" at bounding box center [571, 120] width 1142 height 241
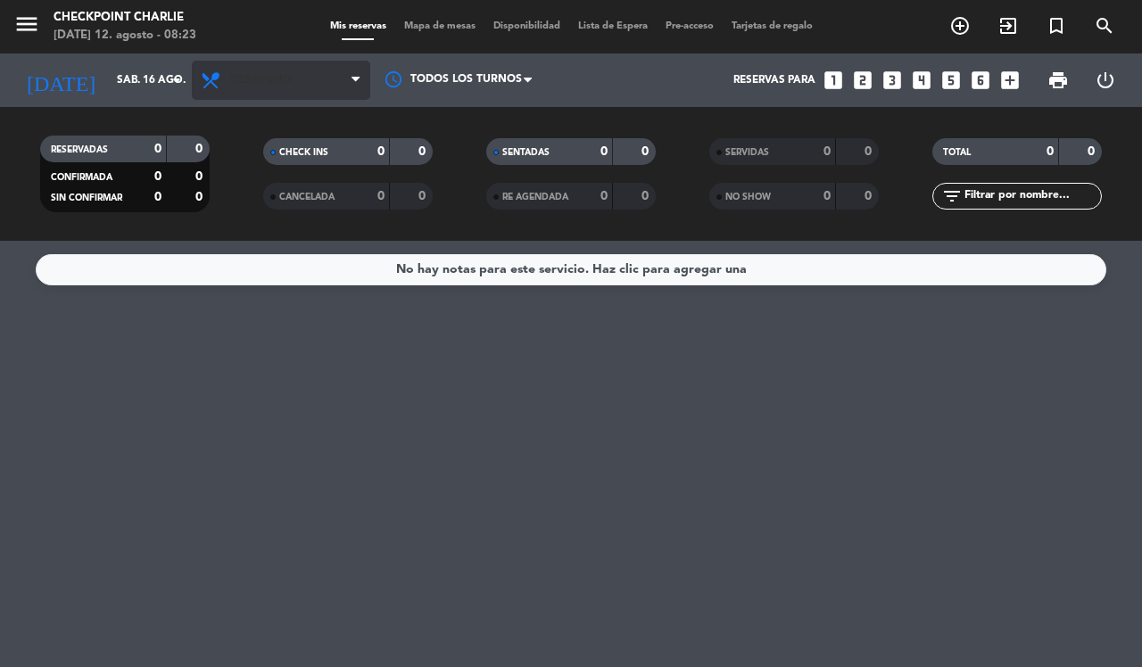
click at [331, 77] on span "Desayuno" at bounding box center [281, 80] width 178 height 39
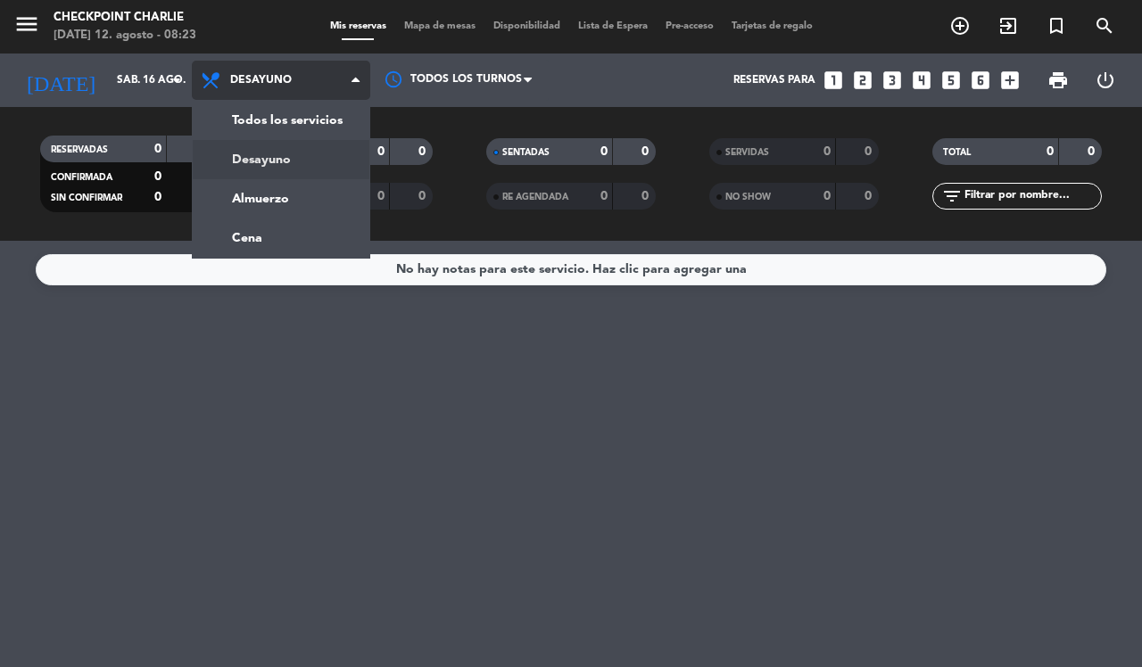
click at [264, 194] on div "menu Checkpoint [PERSON_NAME][DATE] 12. agosto - 08:23 Mis reservas Mapa de mes…" at bounding box center [571, 120] width 1142 height 241
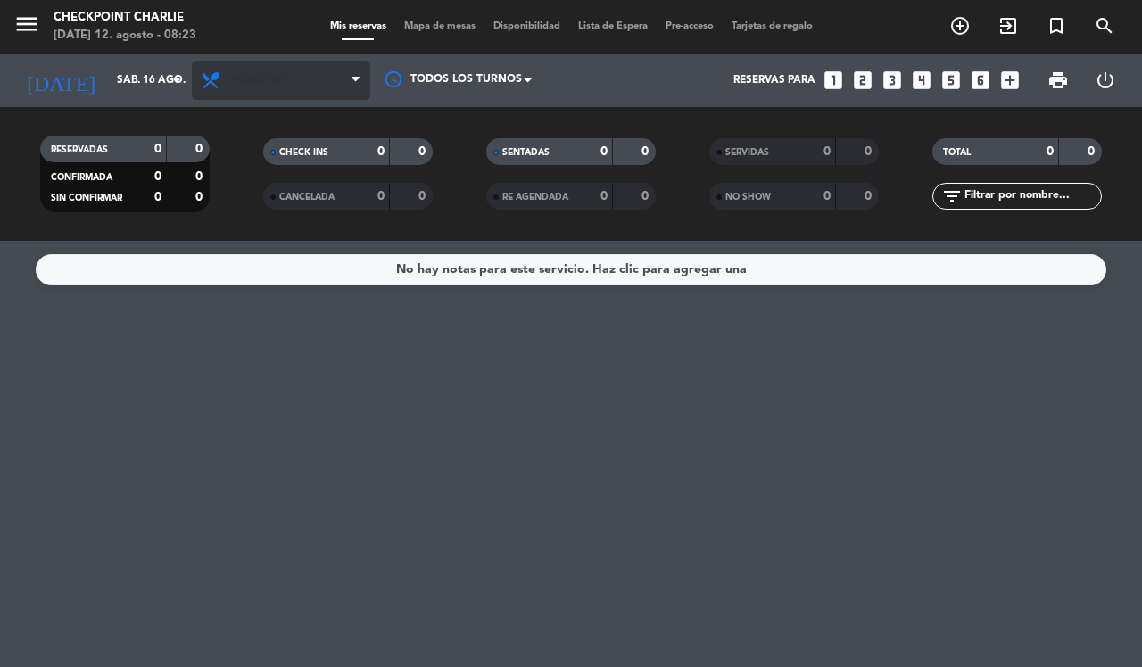
click at [330, 77] on span "Almuerzo" at bounding box center [281, 80] width 178 height 39
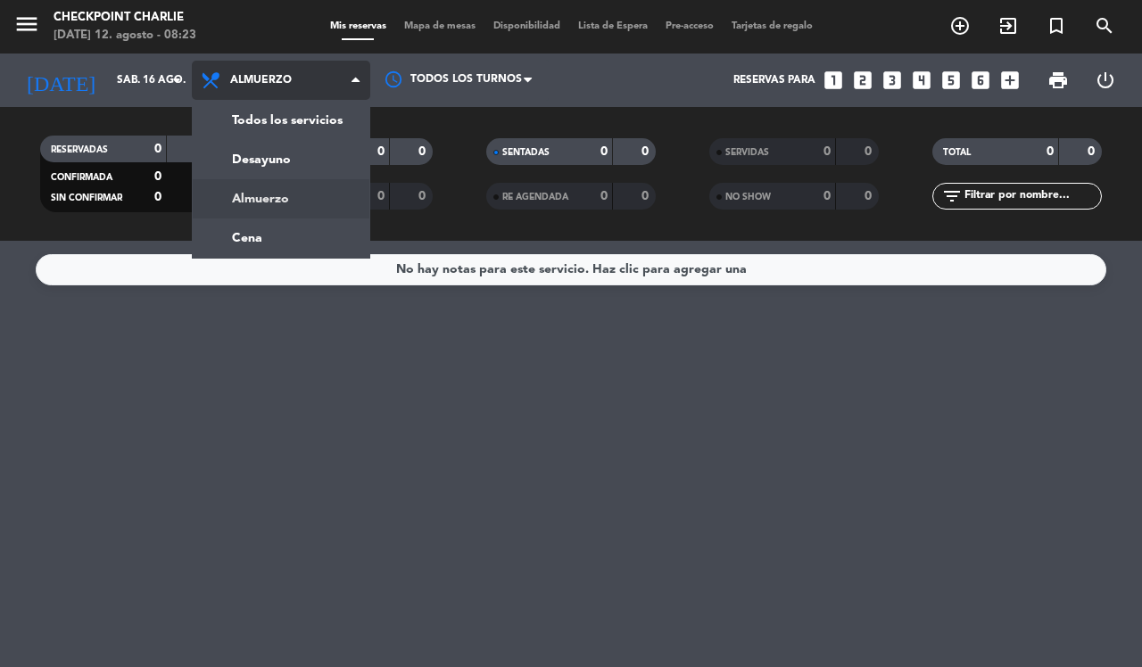
click at [260, 239] on div "menu Checkpoint [PERSON_NAME][DATE] 12. agosto - 08:23 Mis reservas Mapa de mes…" at bounding box center [571, 120] width 1142 height 241
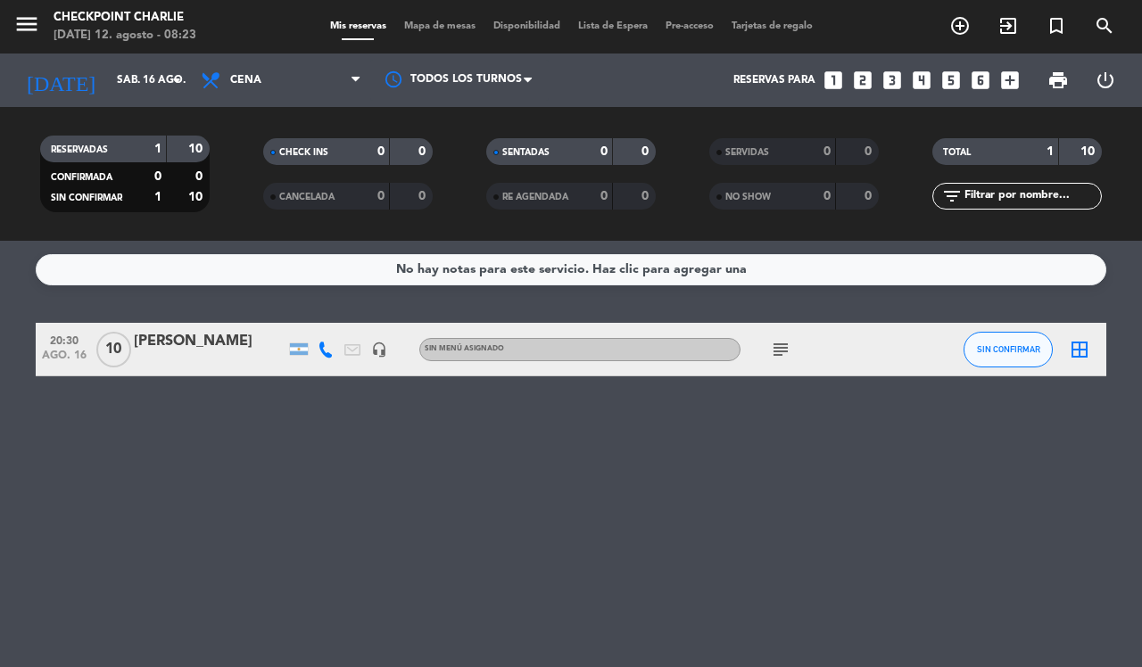
click at [770, 352] on icon "subject" at bounding box center [780, 349] width 21 height 21
click at [1076, 345] on icon "border_all" at bounding box center [1079, 349] width 21 height 21
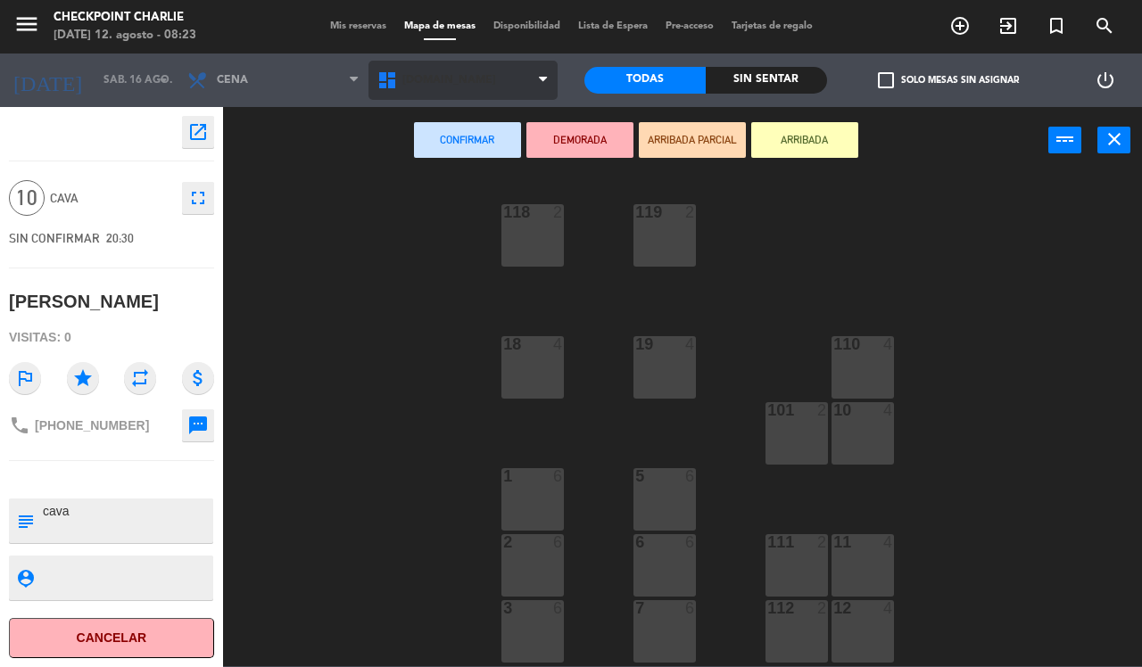
click at [526, 83] on span "[DOMAIN_NAME]" at bounding box center [463, 80] width 190 height 39
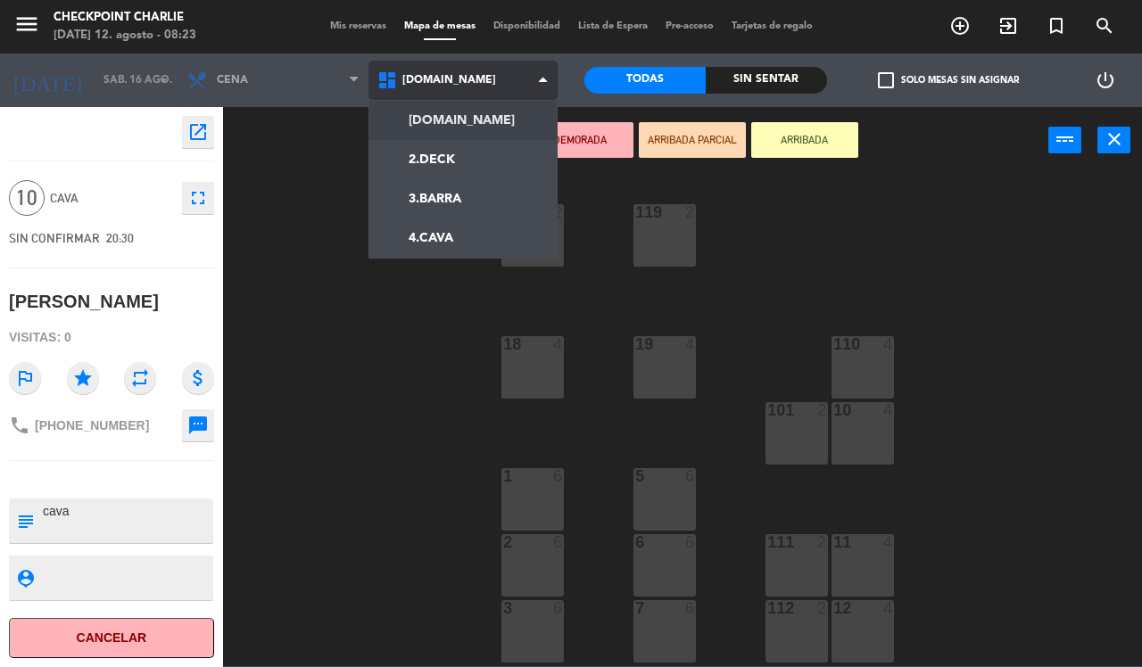
click at [451, 244] on ng-component "menu Checkpoint [PERSON_NAME][DATE] 12. agosto - 08:23 Mis reservas Mapa de mes…" at bounding box center [571, 333] width 1142 height 666
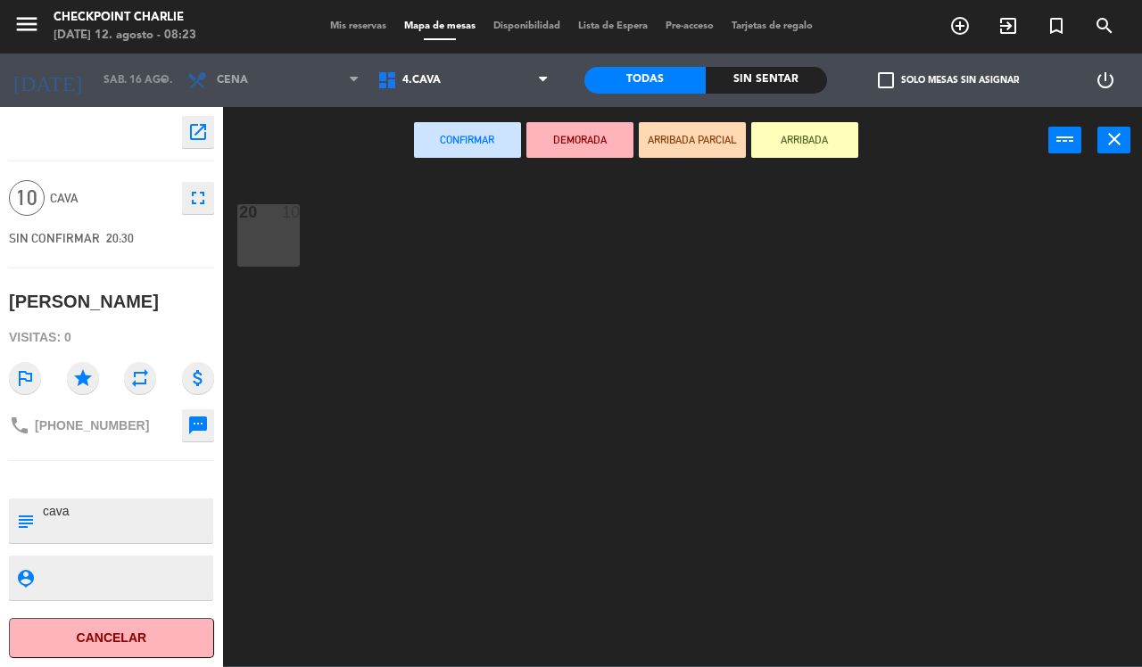
click at [264, 239] on div "20 10" at bounding box center [268, 235] width 62 height 62
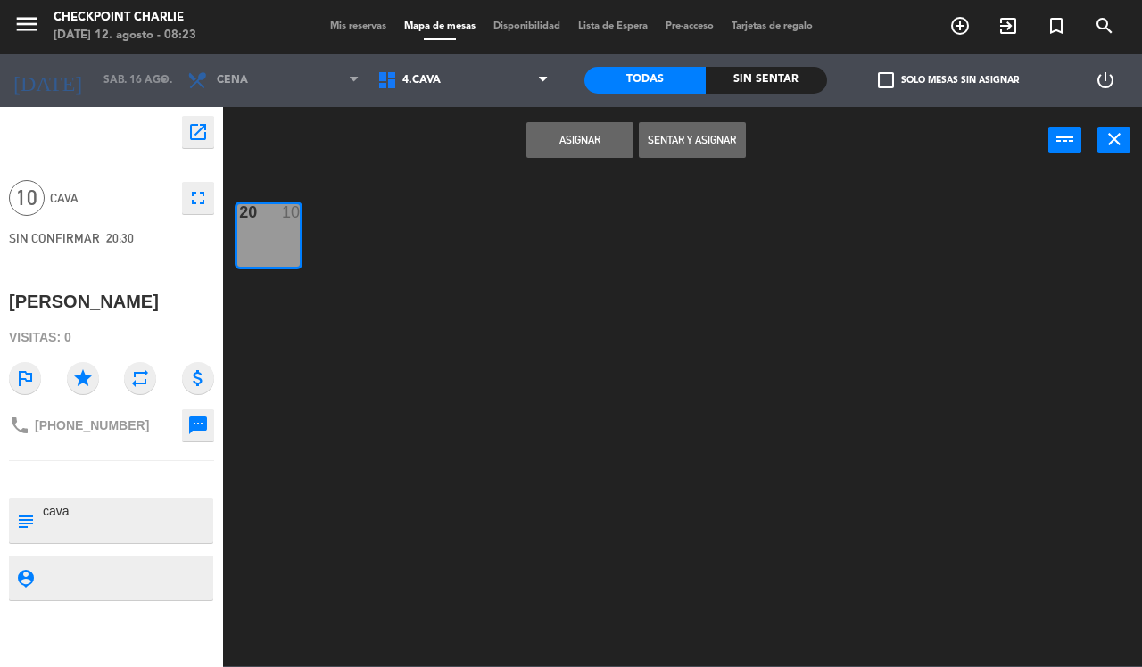
click at [591, 145] on button "Asignar" at bounding box center [579, 140] width 107 height 36
